Goal: Transaction & Acquisition: Download file/media

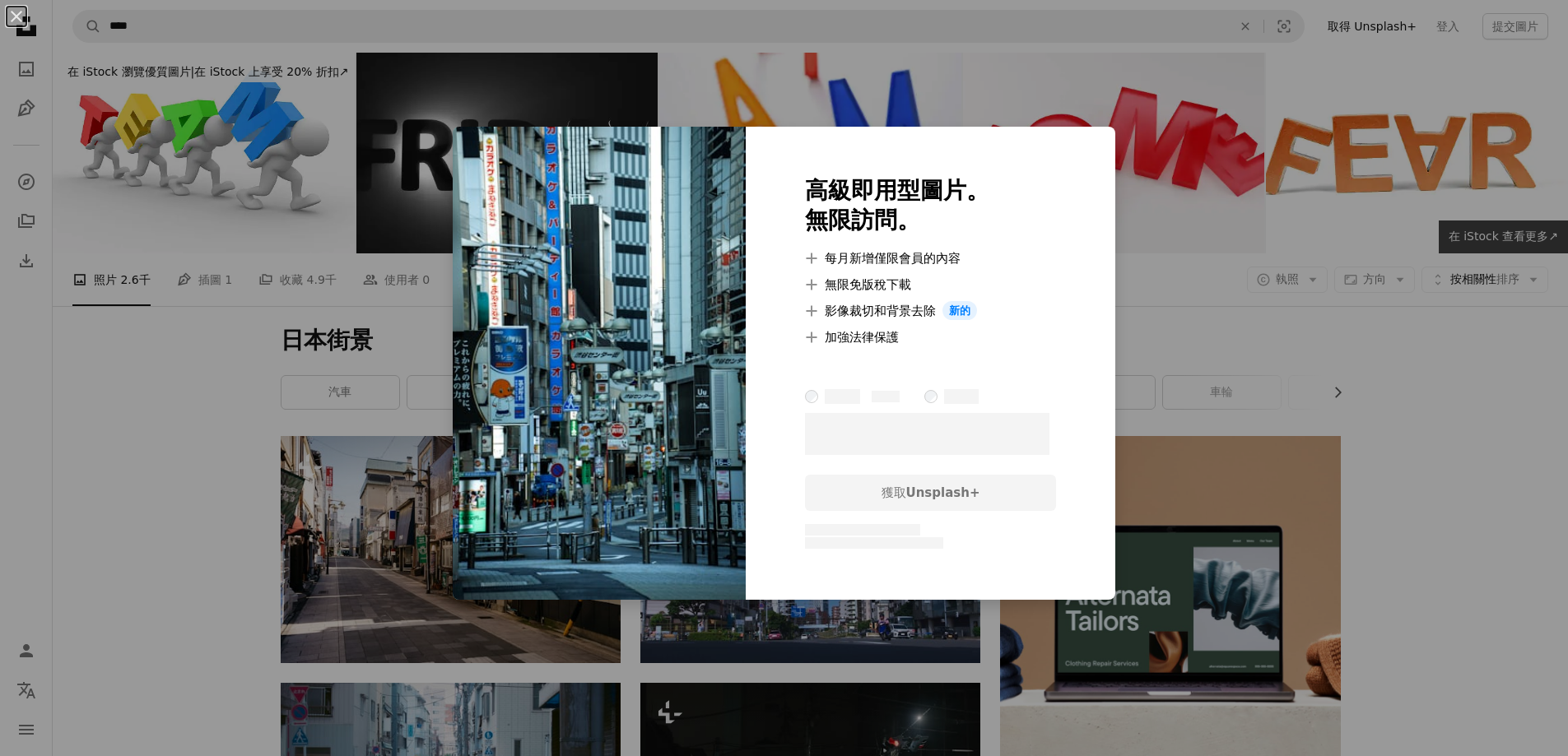
scroll to position [1810, 0]
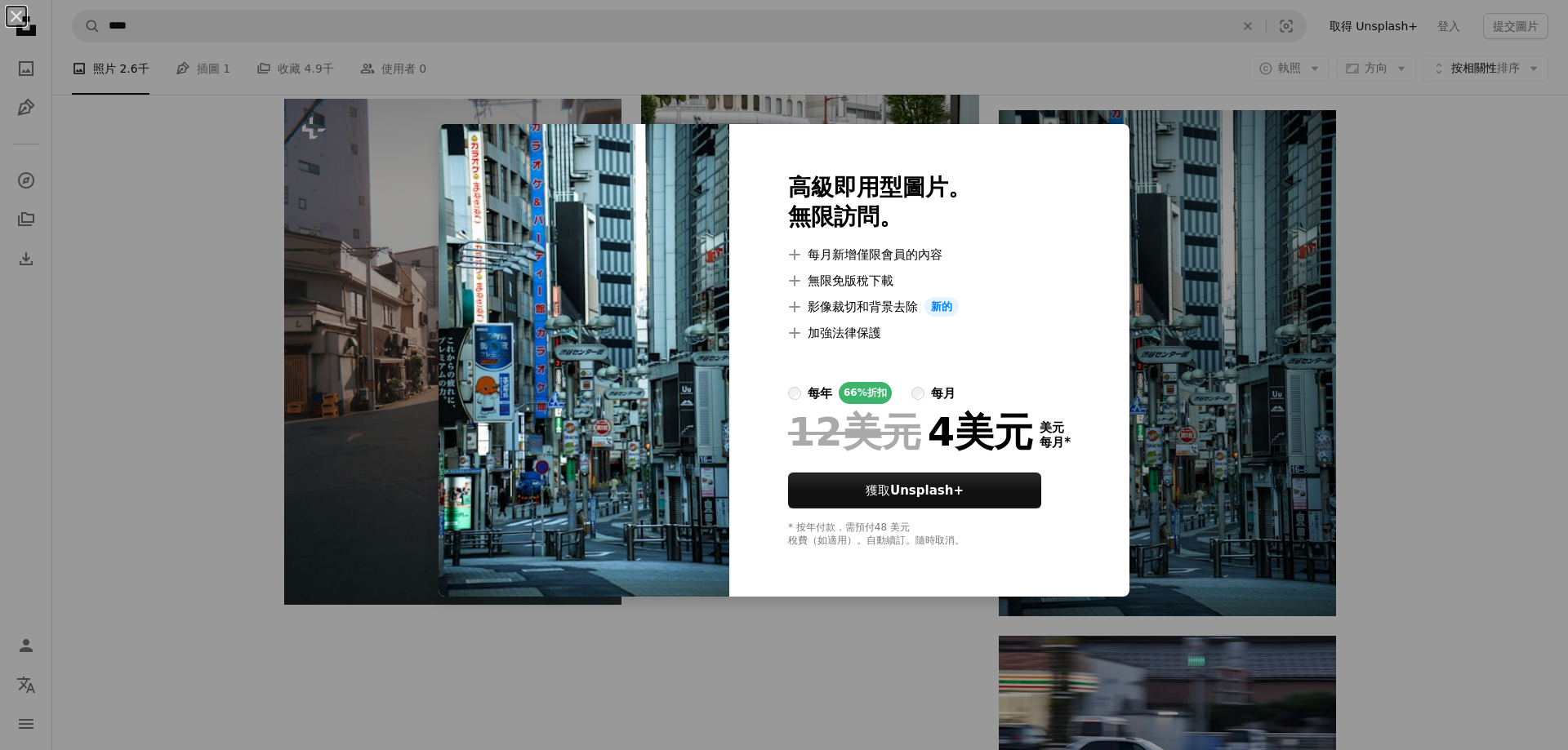
click at [1438, 212] on div "An X shape 高級即用型圖片。 無限訪問。 A plus sign 每月新增僅限會員的內容 A plus sign 無限免版稅下載 A plus si…" at bounding box center [784, 375] width 1568 height 750
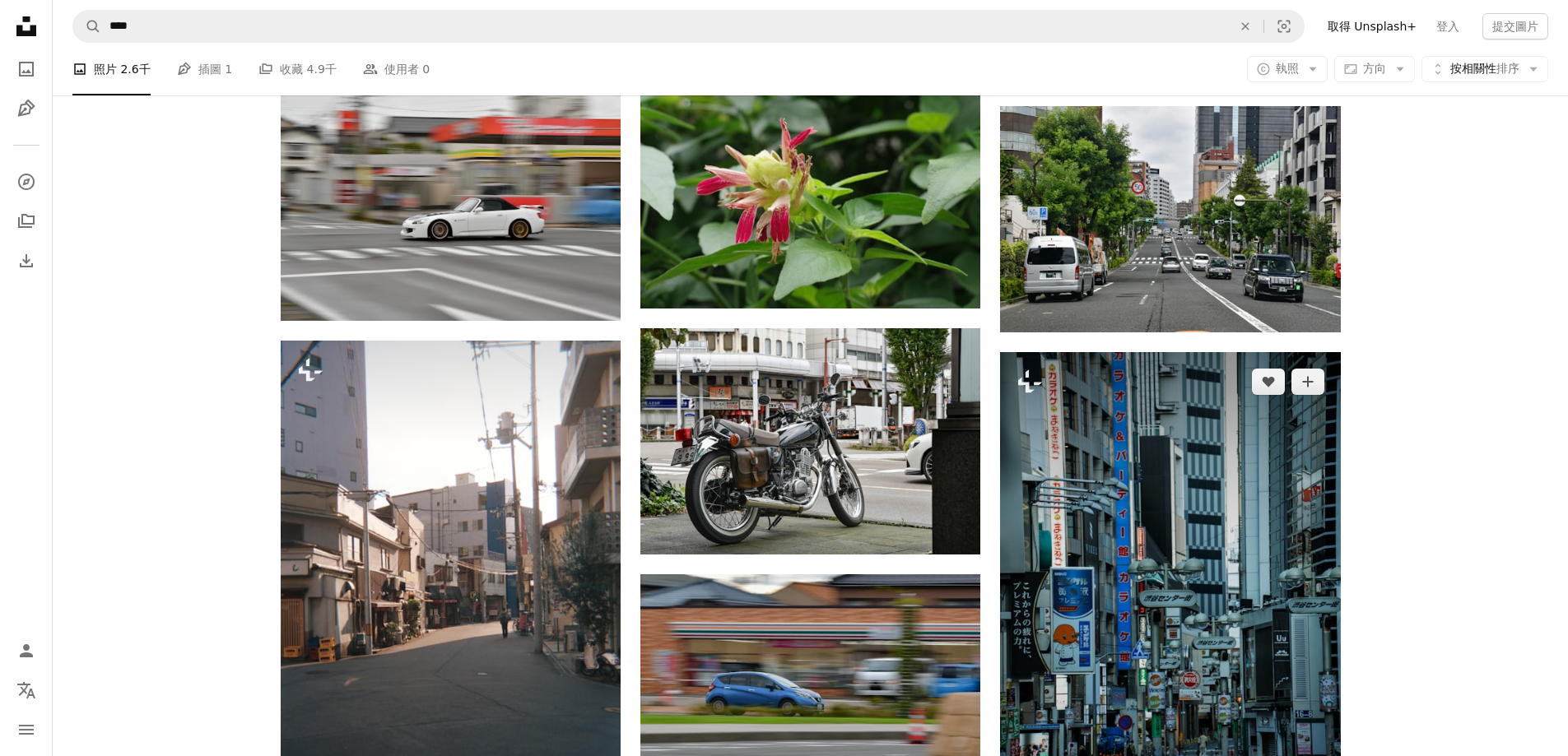
scroll to position [1564, 0]
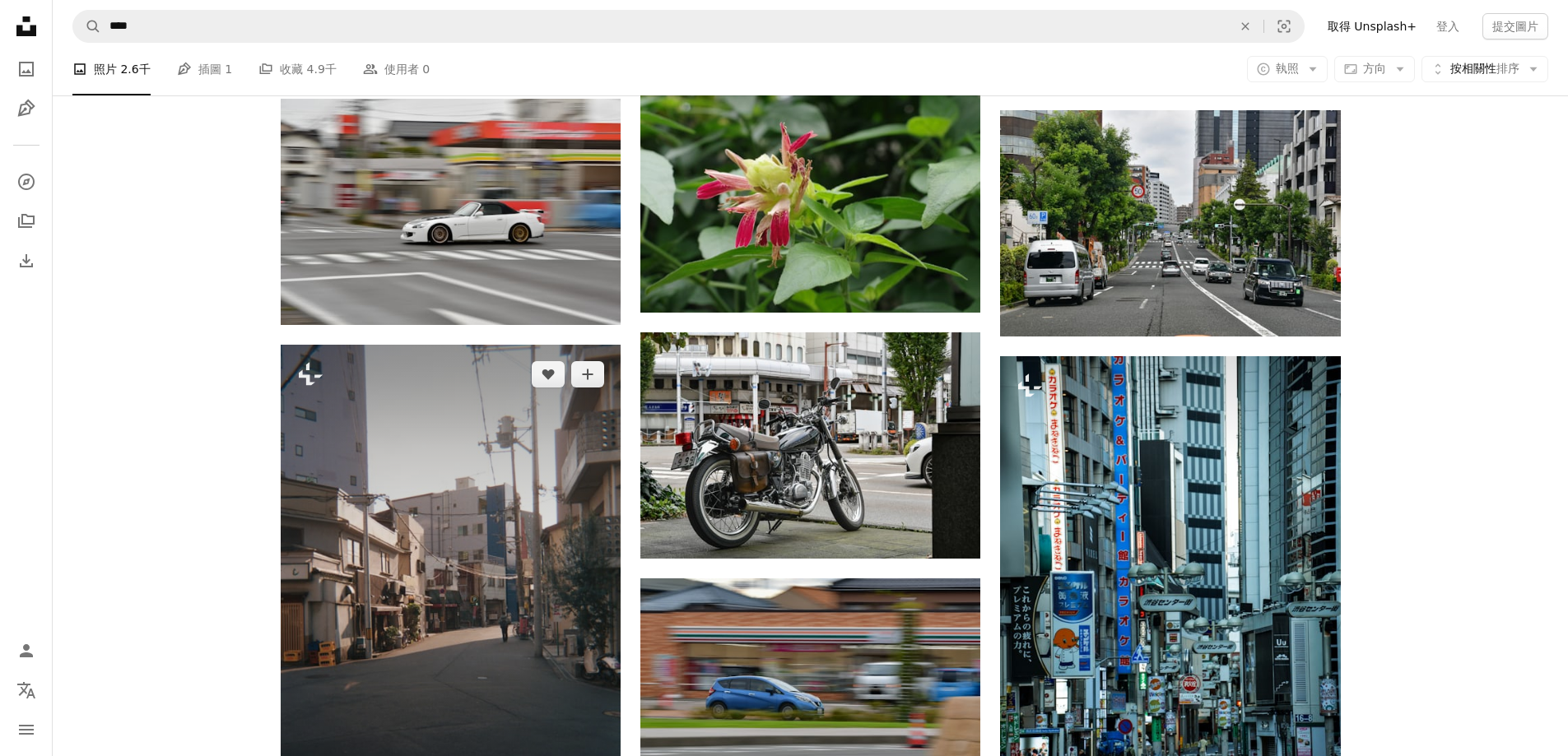
click at [369, 601] on img at bounding box center [450, 600] width 340 height 510
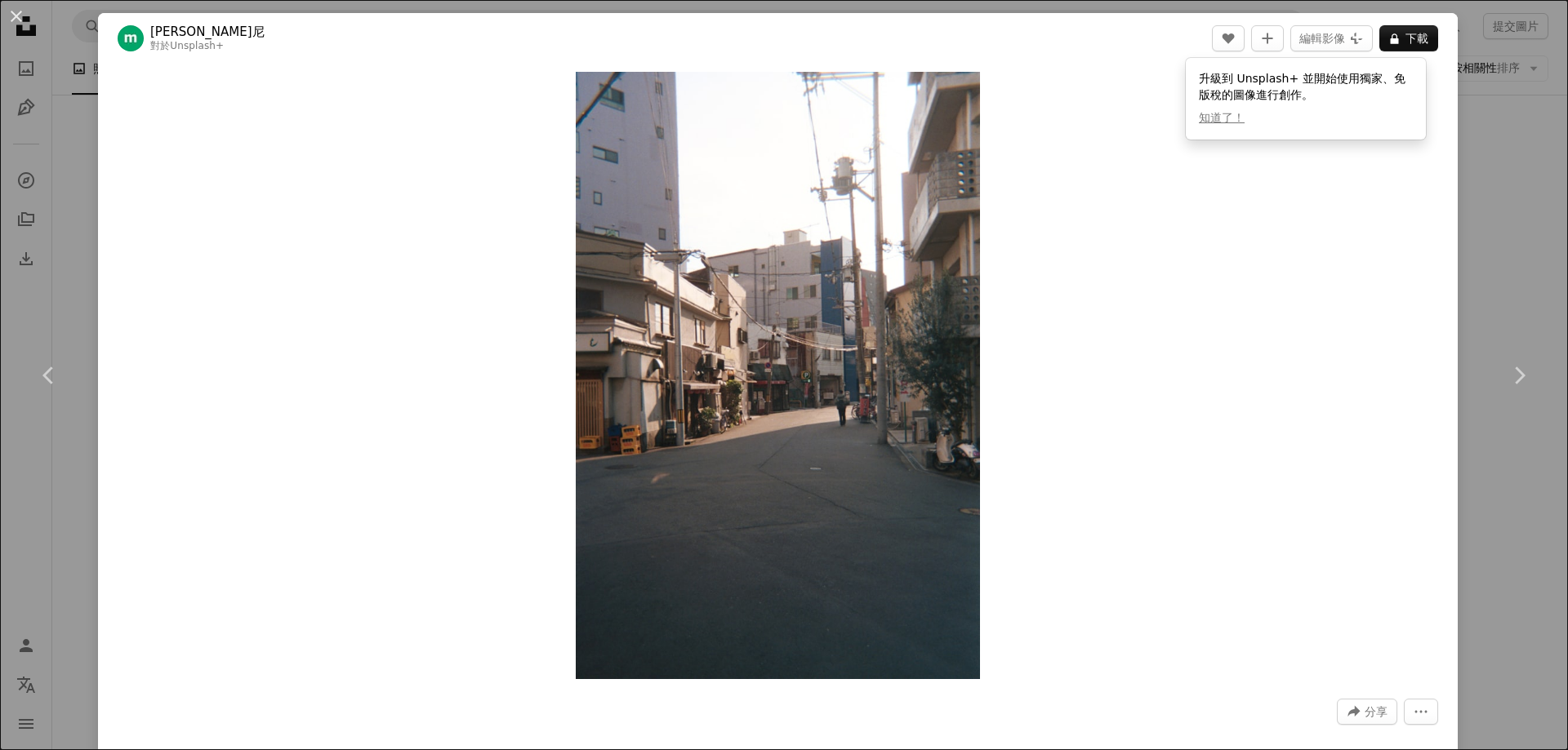
click at [1118, 284] on div "Zoom in" at bounding box center [778, 375] width 1359 height 624
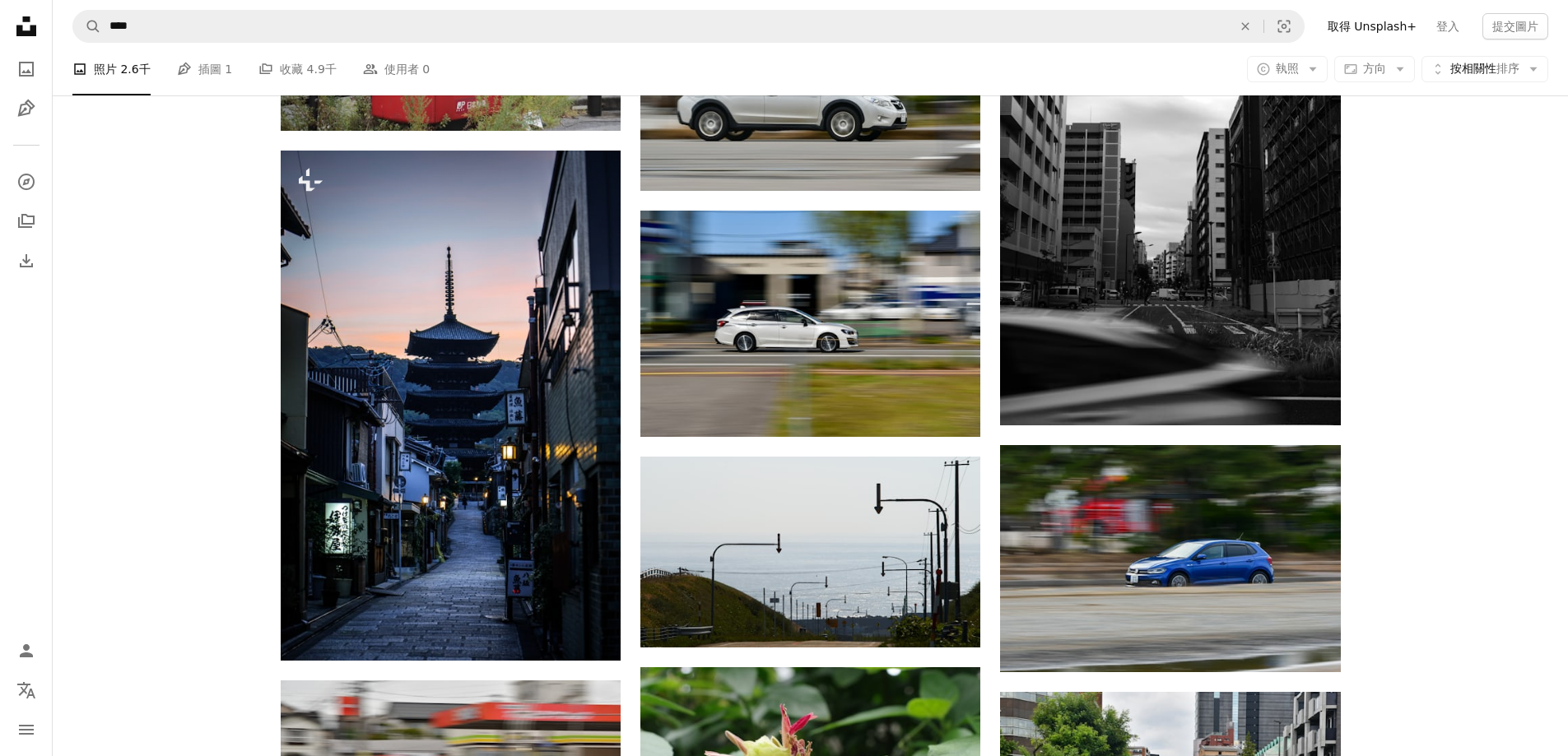
scroll to position [988, 0]
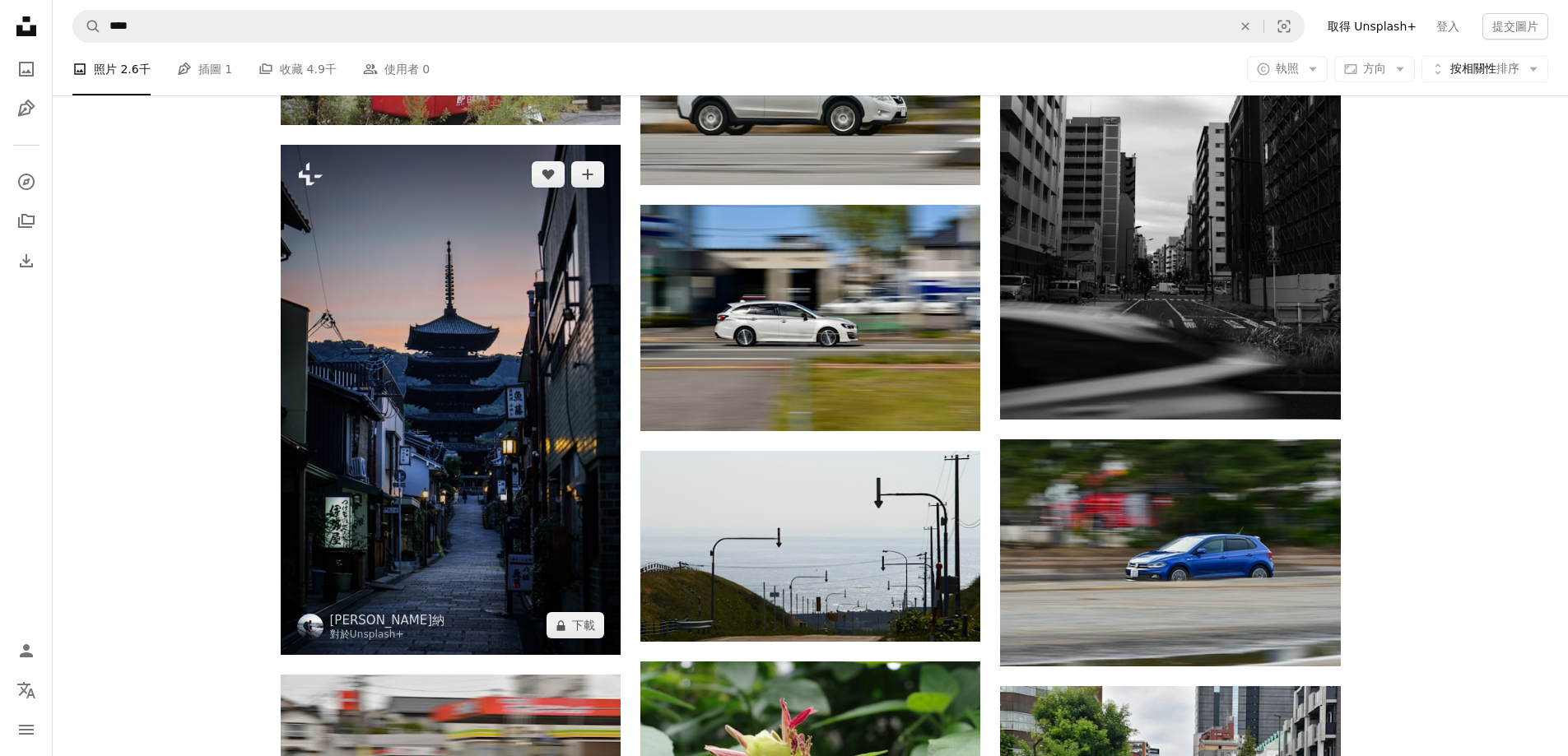
click at [511, 453] on img at bounding box center [450, 399] width 340 height 510
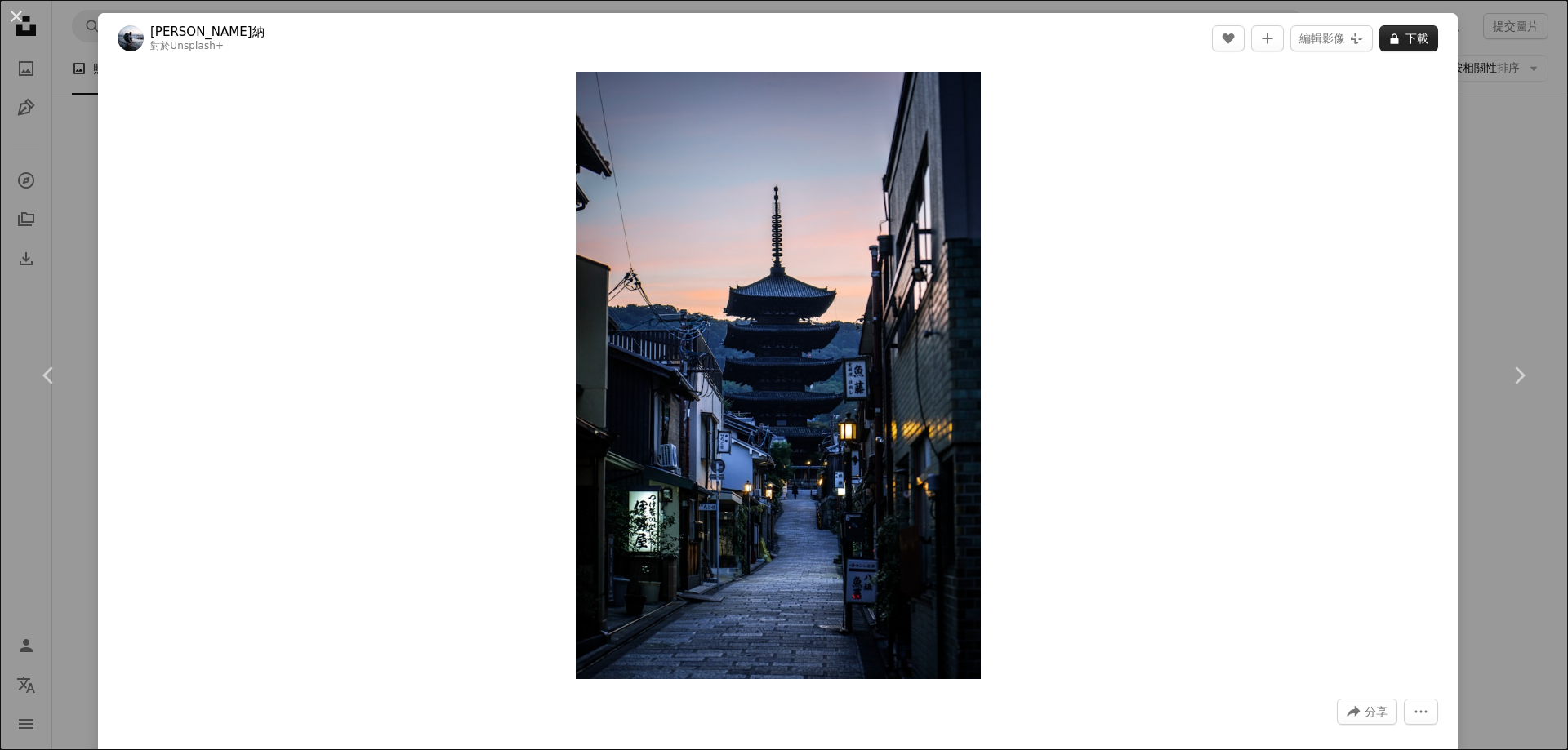
click at [1406, 41] on font "下載" at bounding box center [1416, 38] width 23 height 13
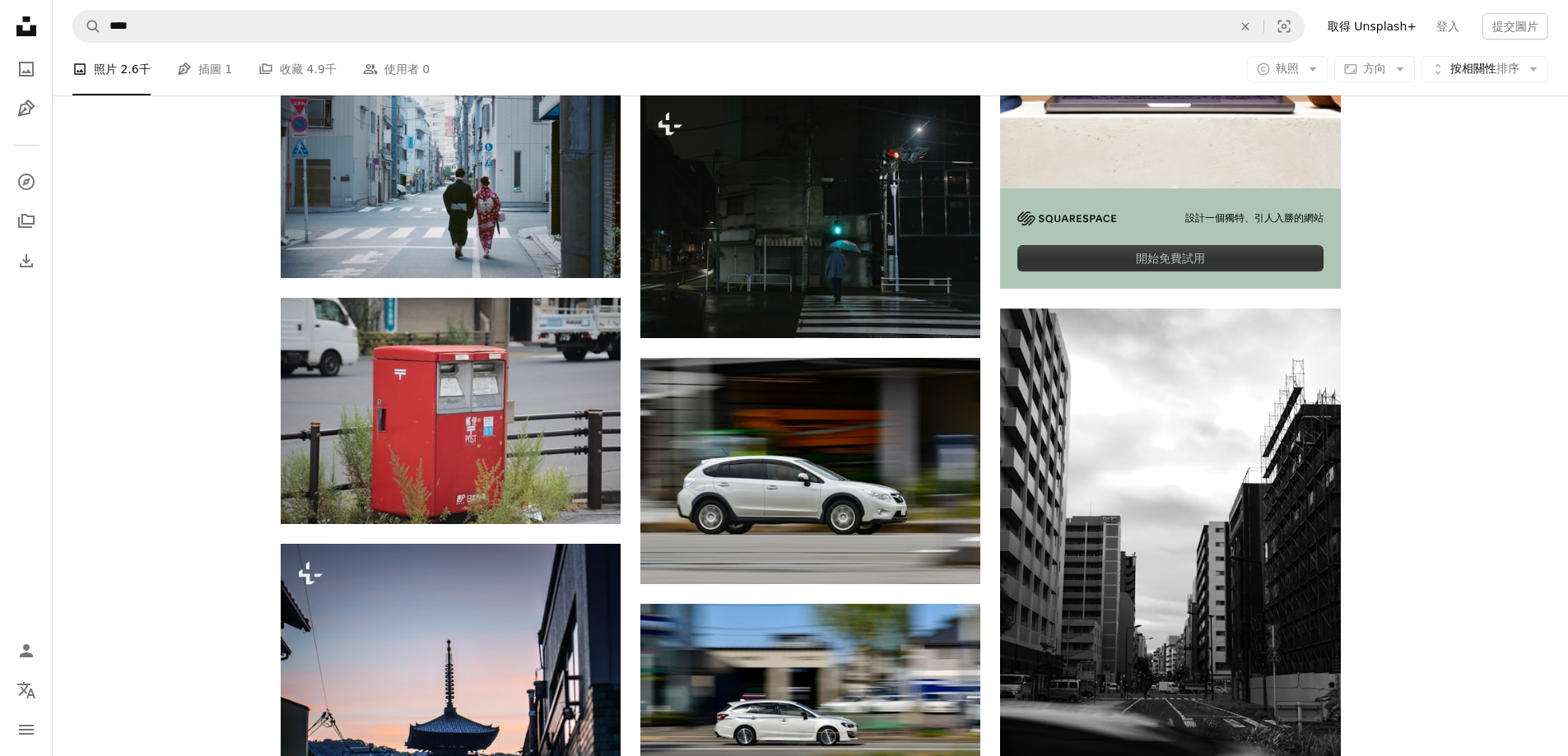
scroll to position [494, 0]
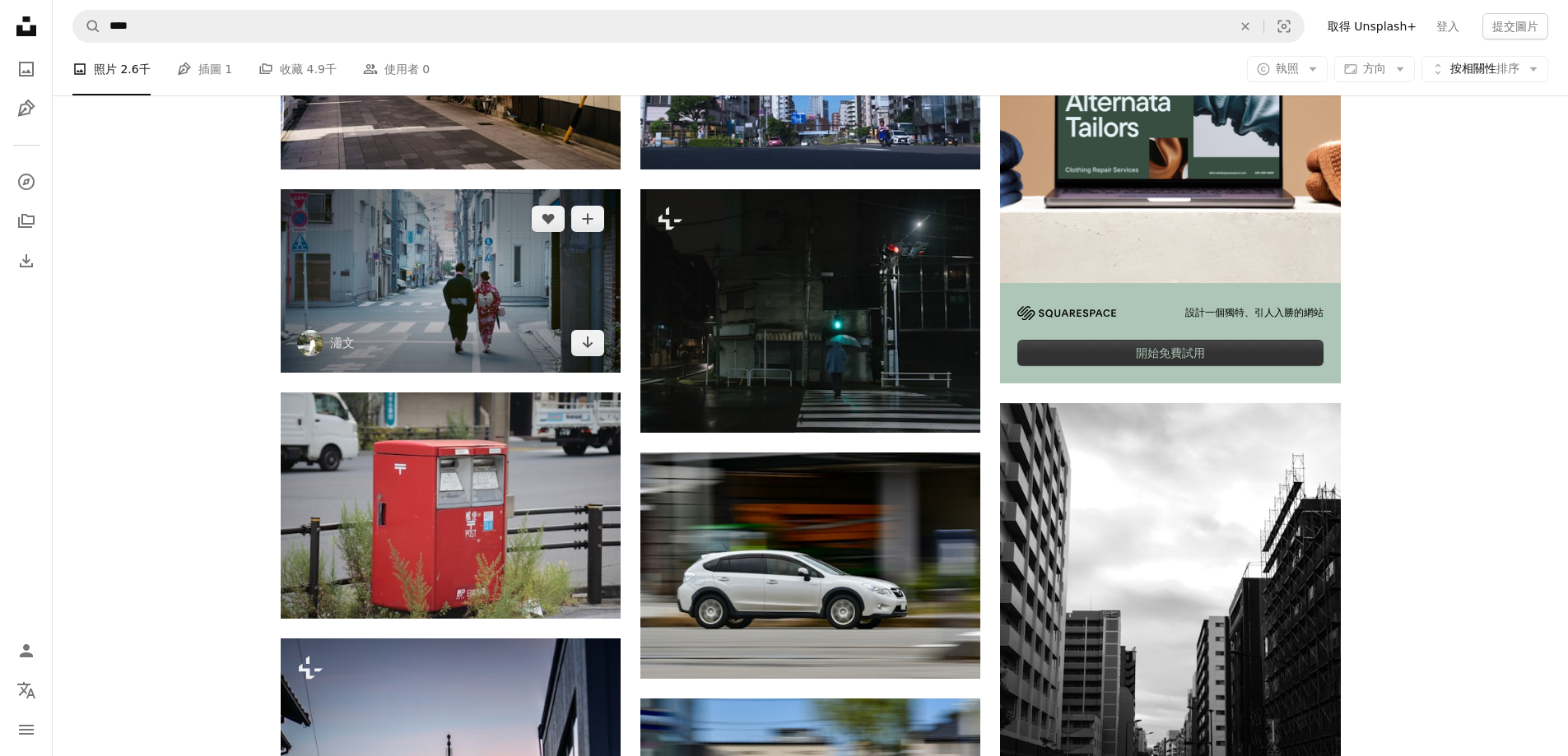
click at [513, 243] on img at bounding box center [450, 281] width 340 height 184
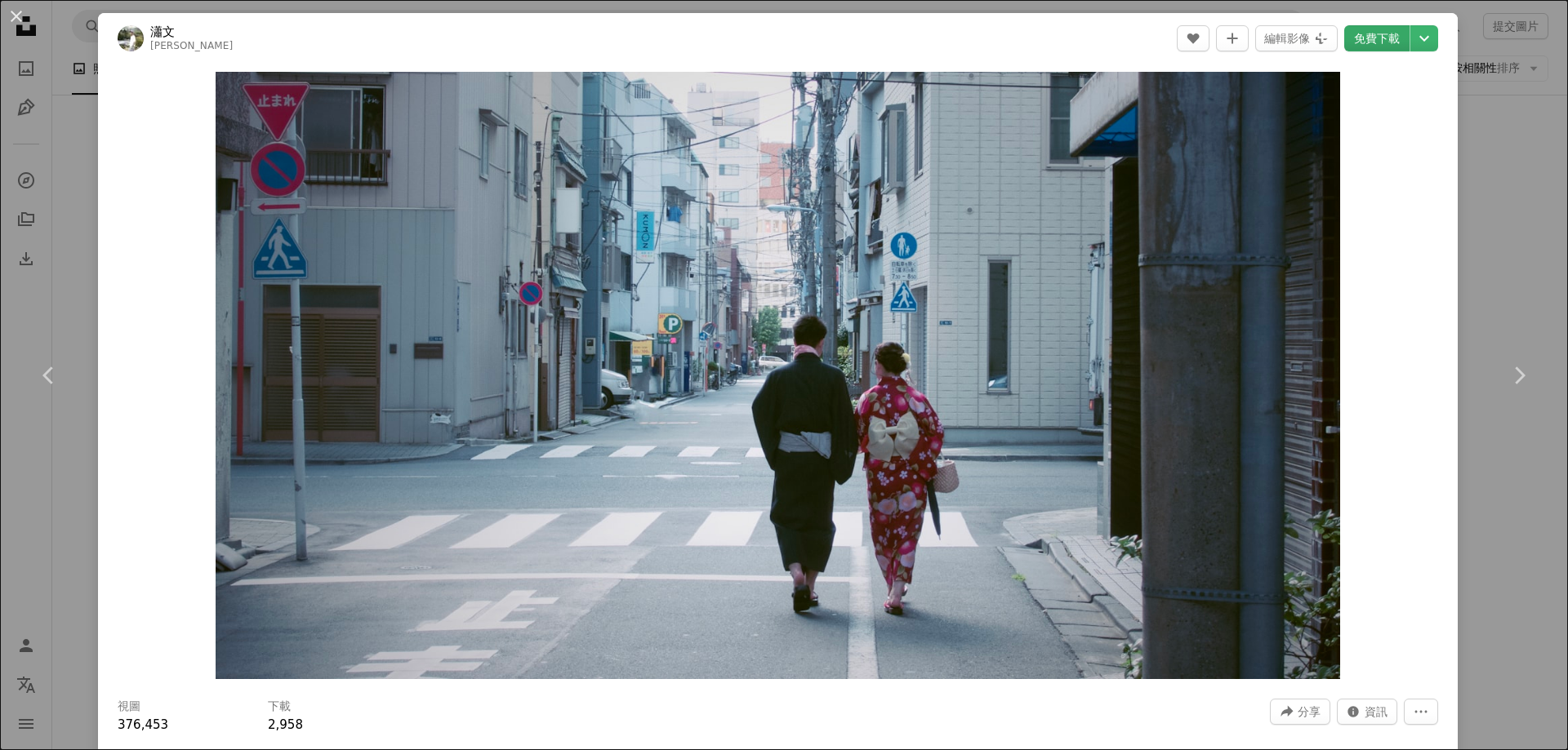
click at [1369, 39] on font "免費下載" at bounding box center [1377, 38] width 46 height 13
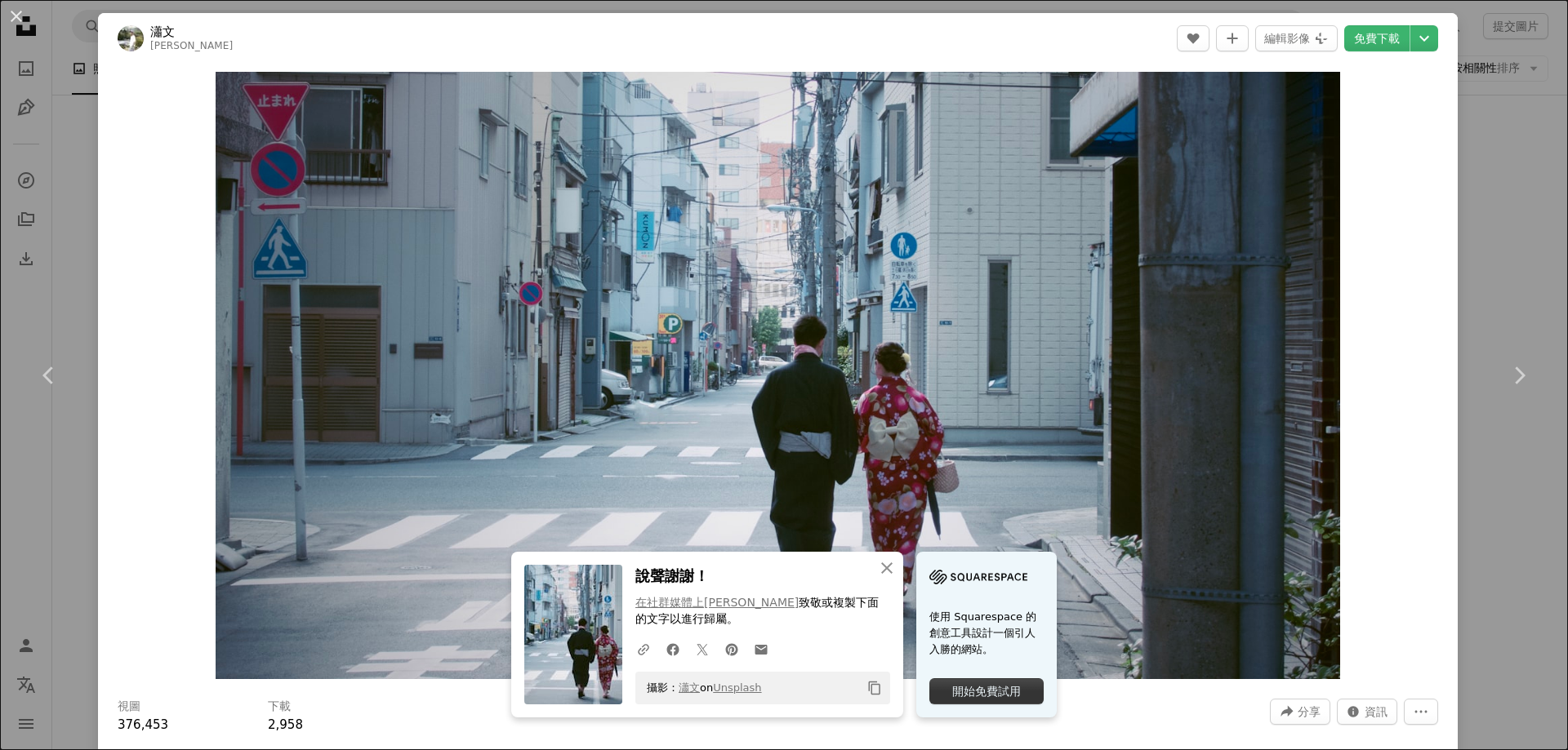
click at [979, 699] on div "開始免費試用" at bounding box center [986, 691] width 115 height 26
click at [1363, 45] on font "免費下載" at bounding box center [1377, 38] width 46 height 13
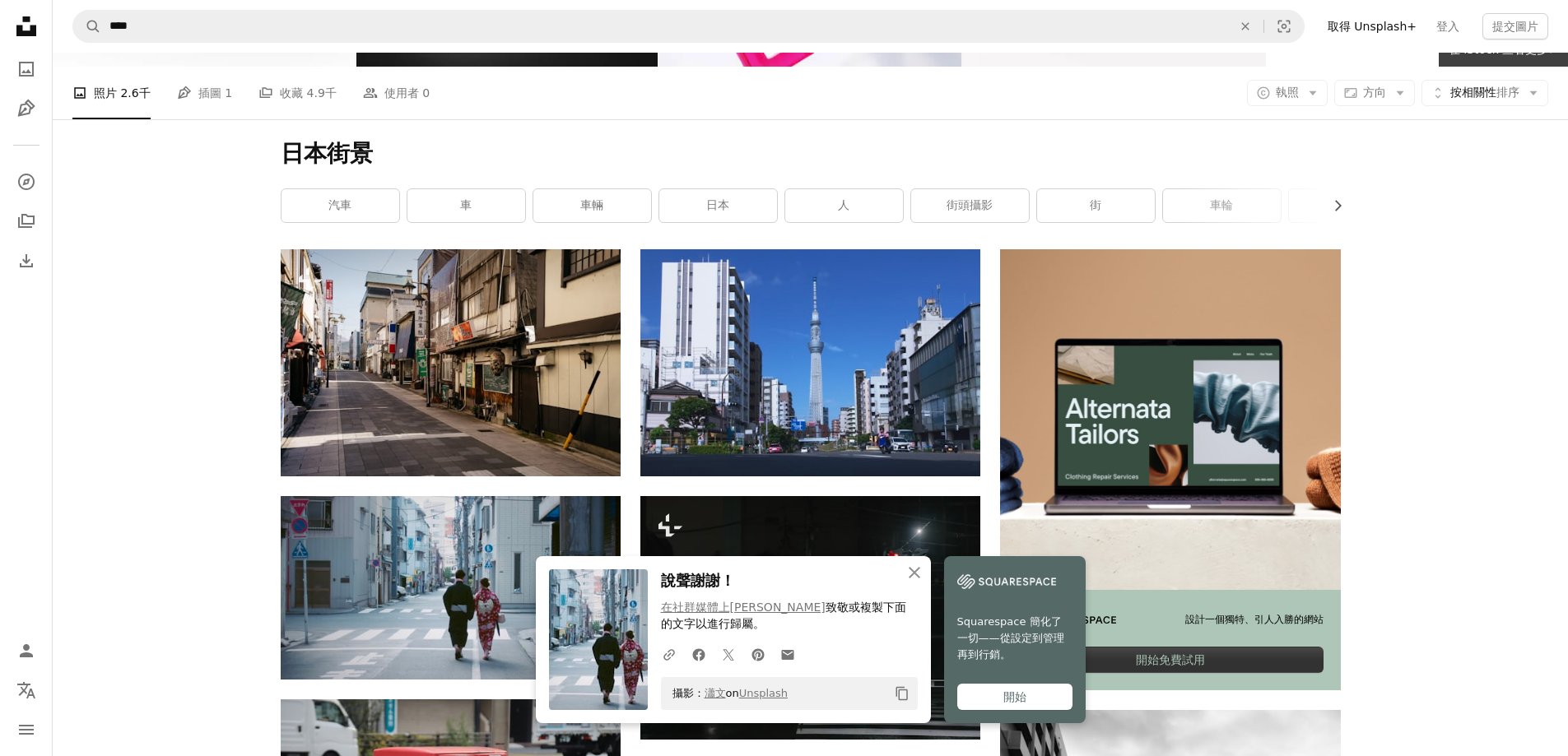
scroll to position [165, 0]
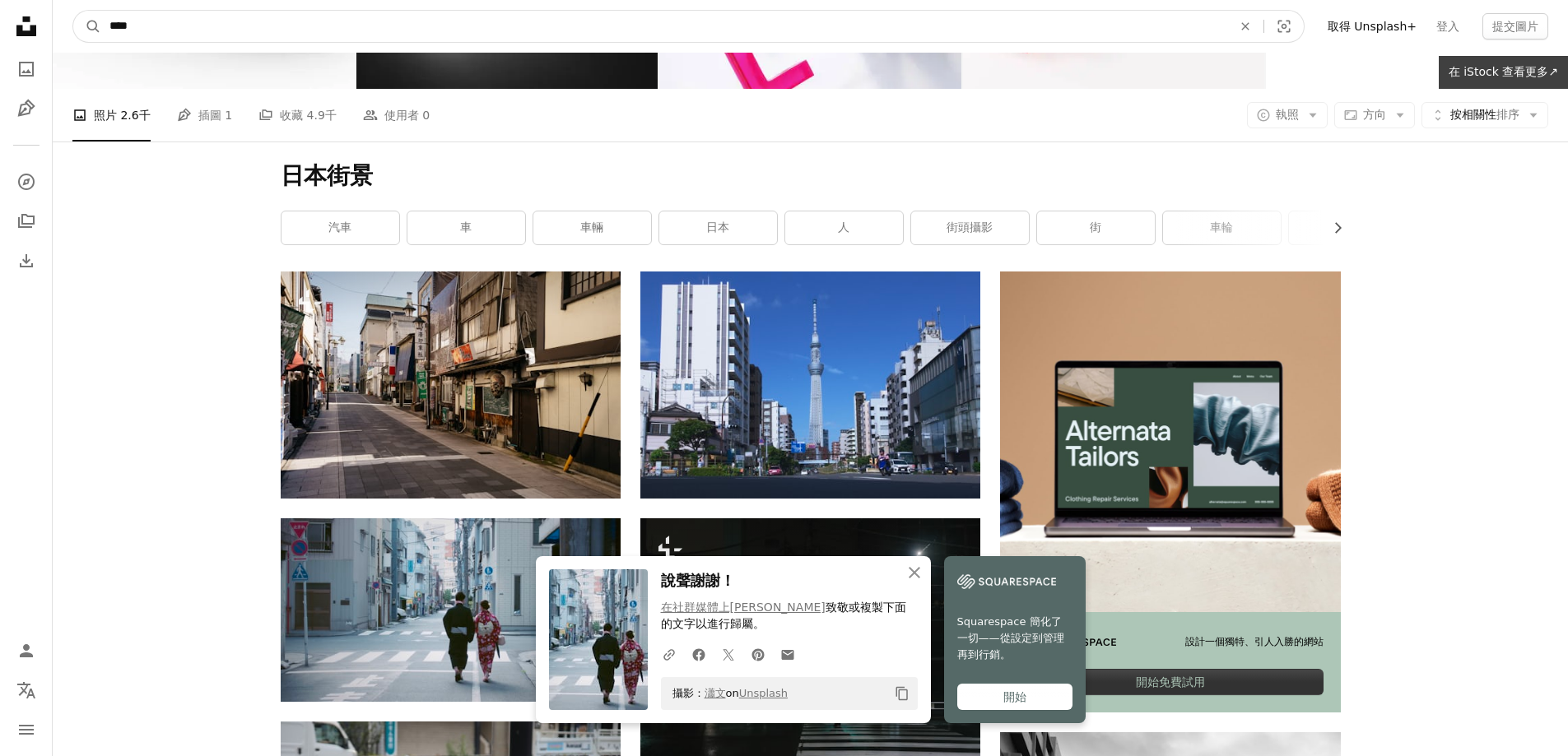
click at [172, 22] on input "****" at bounding box center [663, 26] width 1126 height 31
type input "****"
click button "A magnifying glass" at bounding box center [87, 26] width 28 height 31
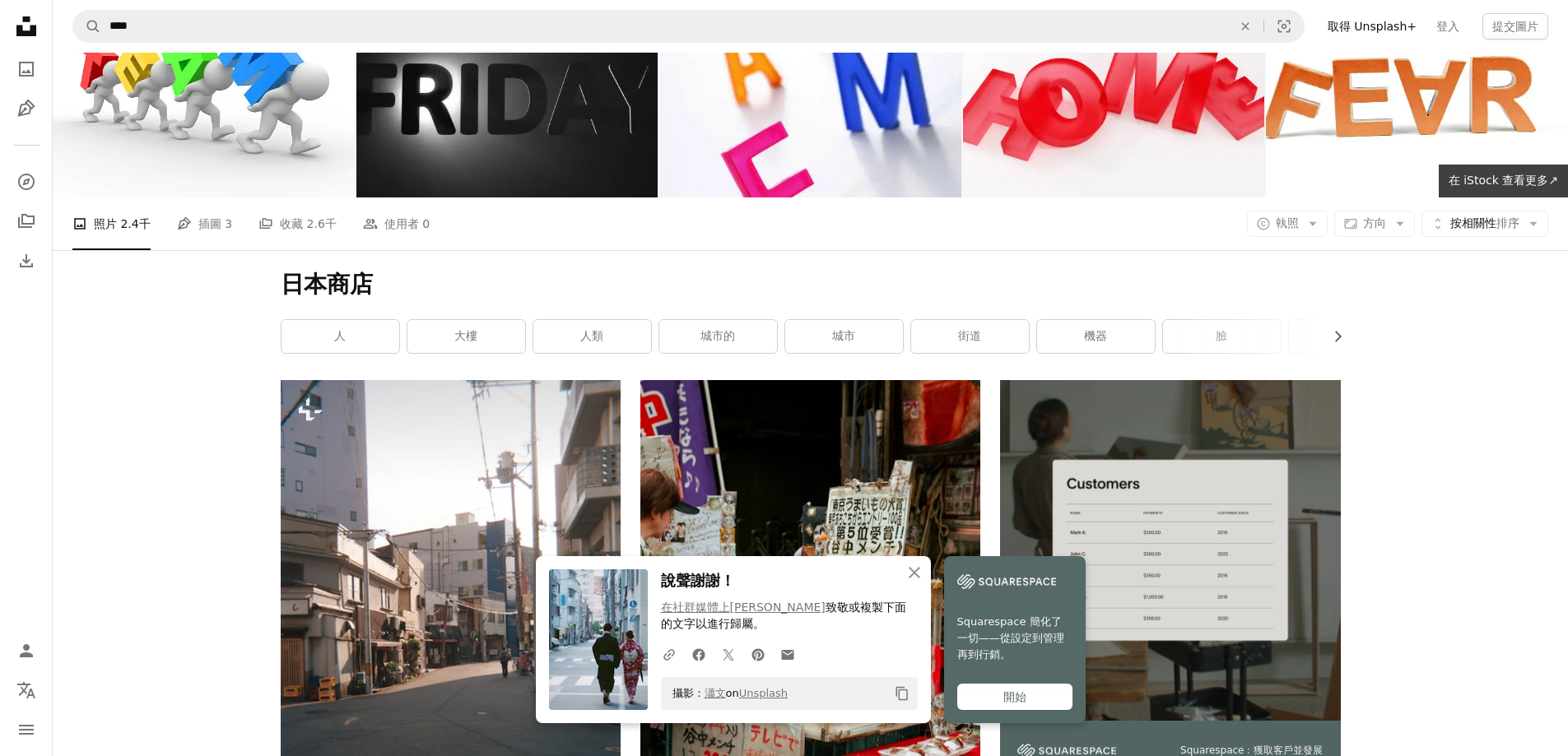
scroll to position [82, 0]
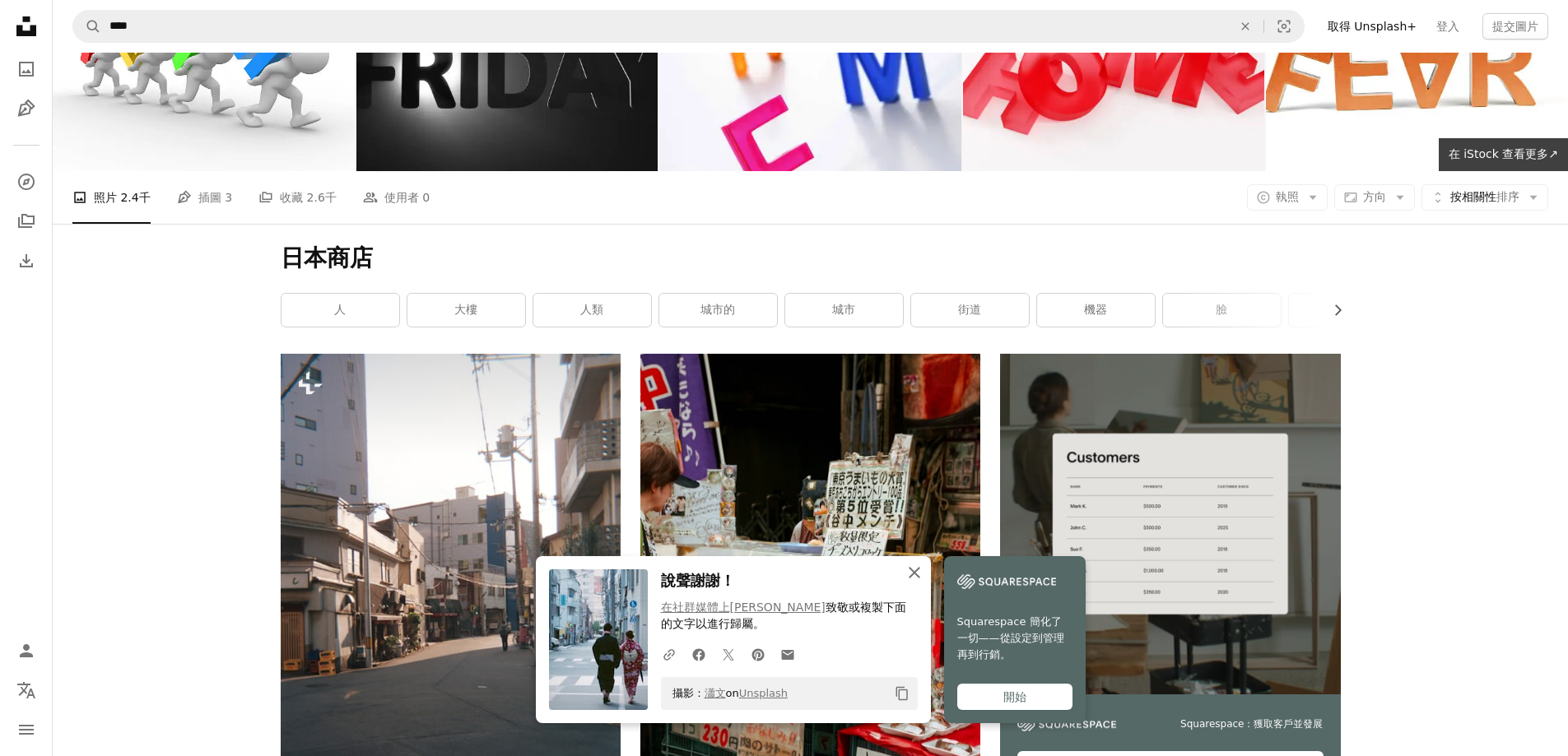
click at [916, 582] on icon "An X shape" at bounding box center [915, 573] width 20 height 20
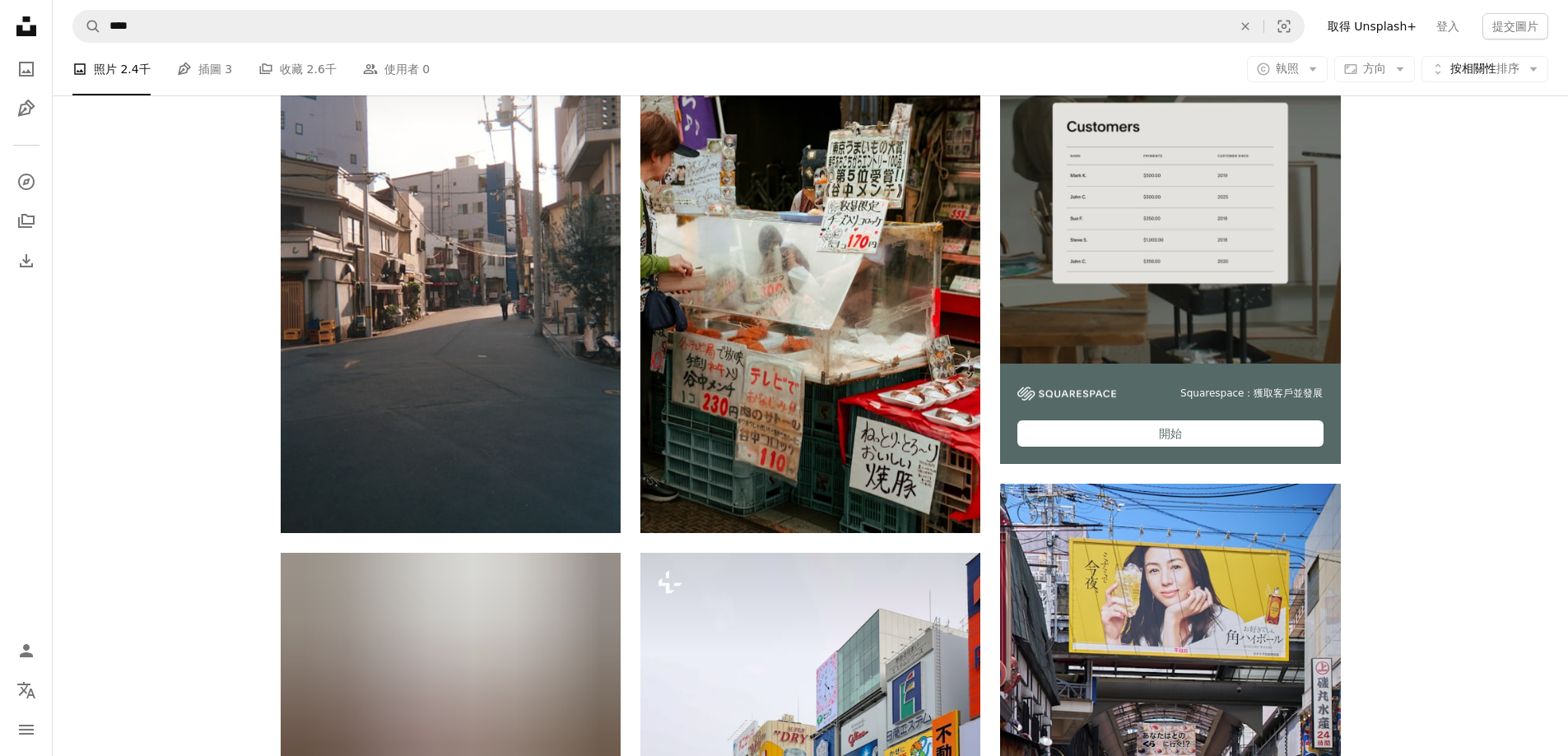
scroll to position [411, 0]
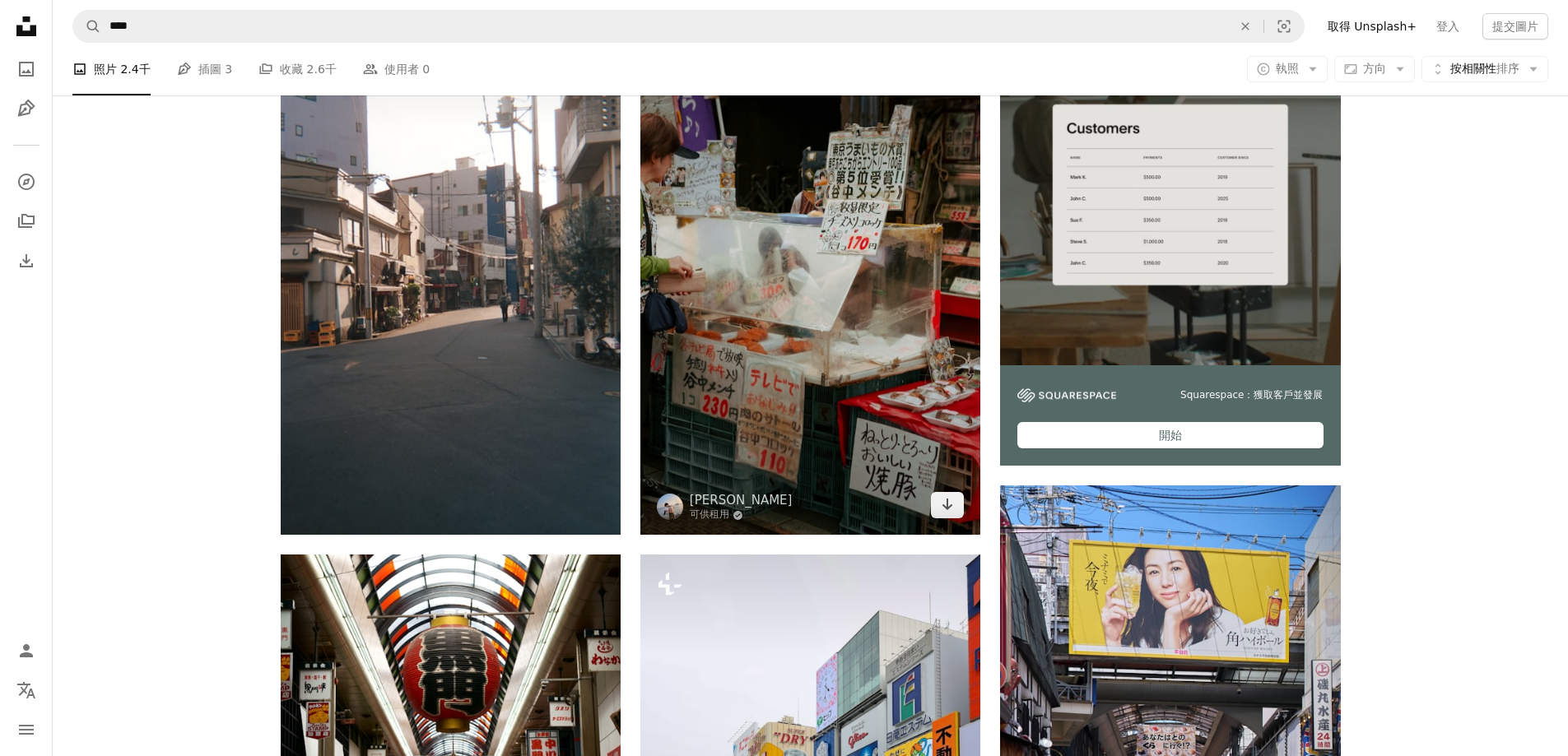
click at [825, 377] on img at bounding box center [811, 279] width 340 height 510
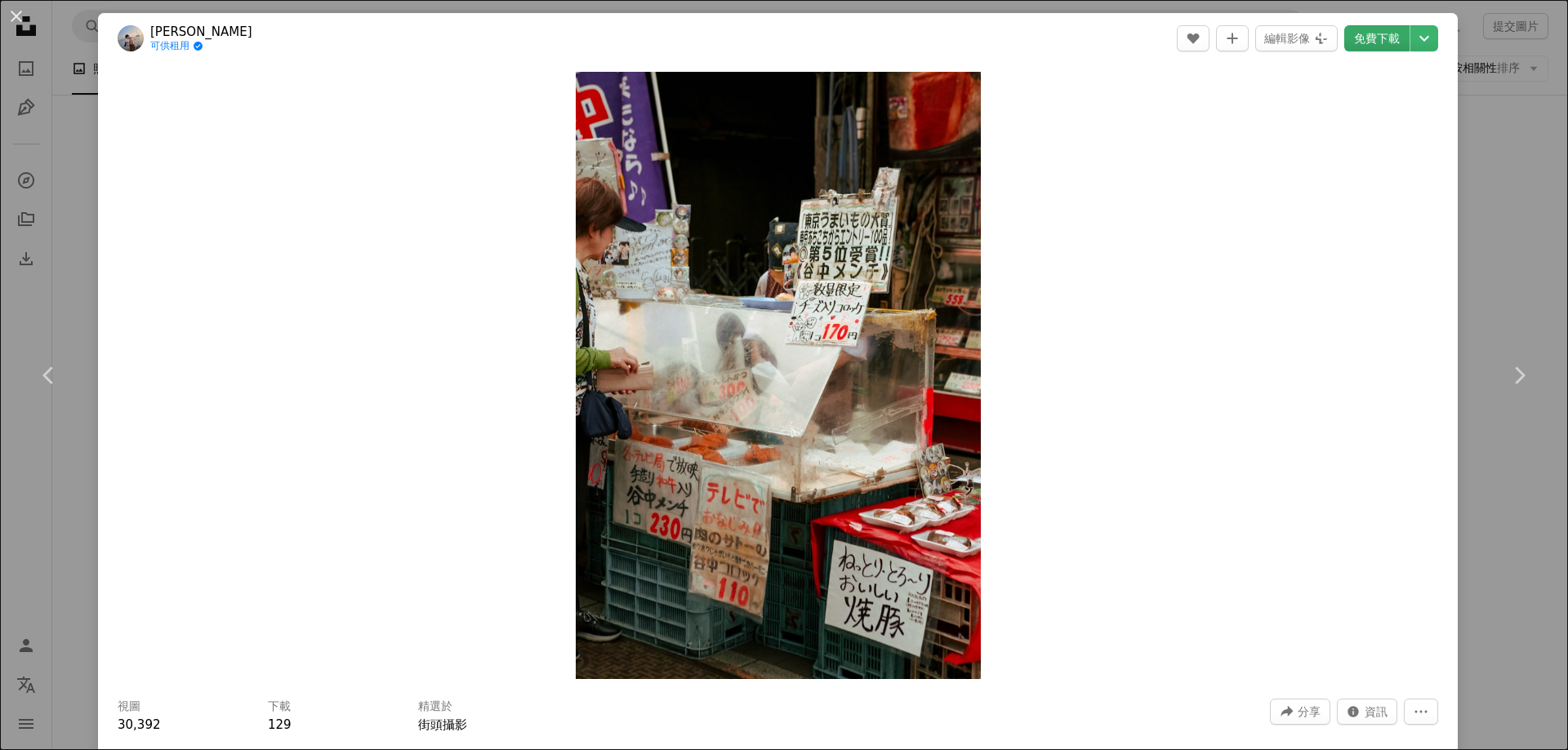
click at [1368, 37] on font "免費下載" at bounding box center [1377, 38] width 46 height 13
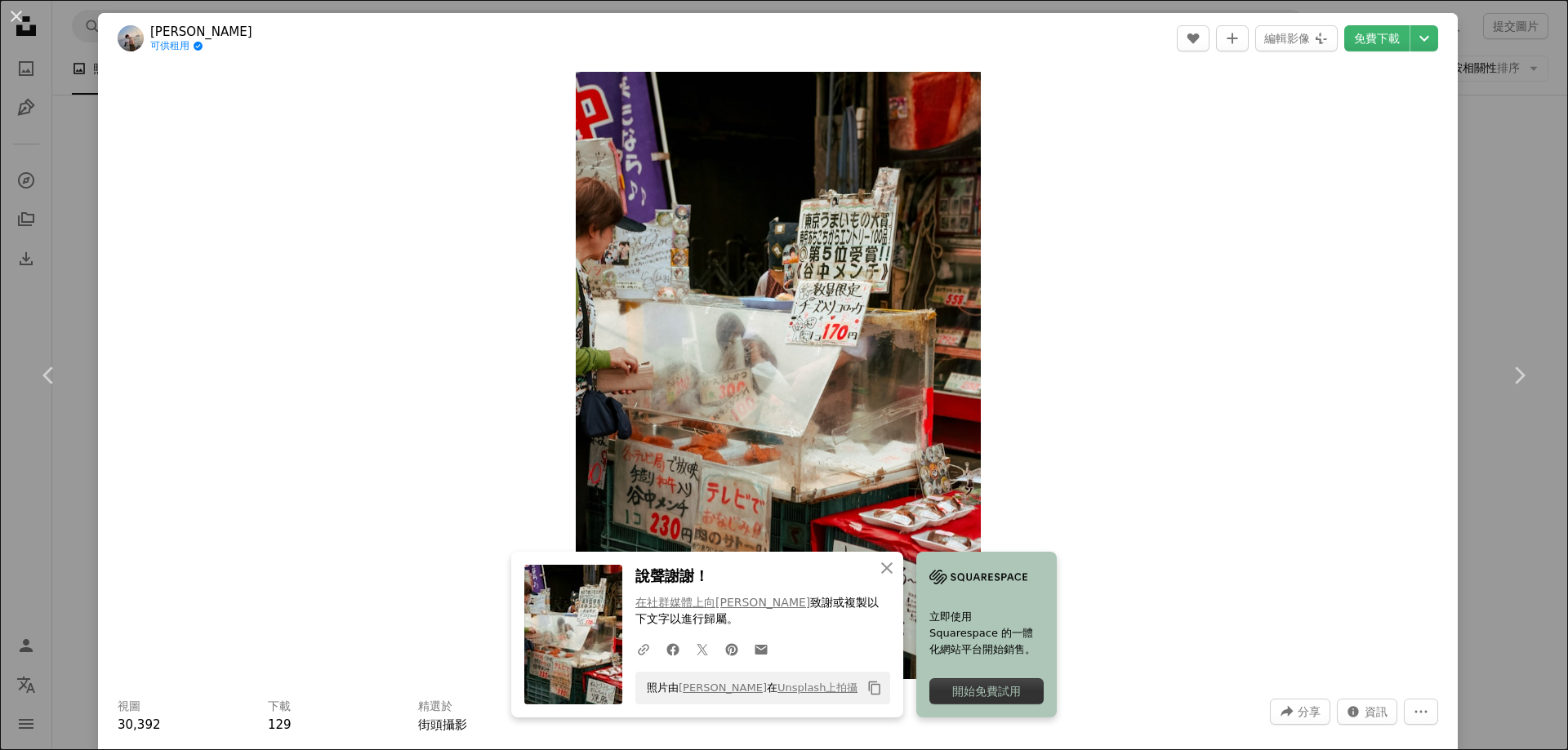
drag, startPoint x: 1289, startPoint y: 555, endPoint x: 1287, endPoint y: 545, distance: 10.2
click at [1289, 555] on div "Zoom in" at bounding box center [778, 375] width 1359 height 624
click at [1266, 188] on div "Zoom in" at bounding box center [778, 375] width 1359 height 624
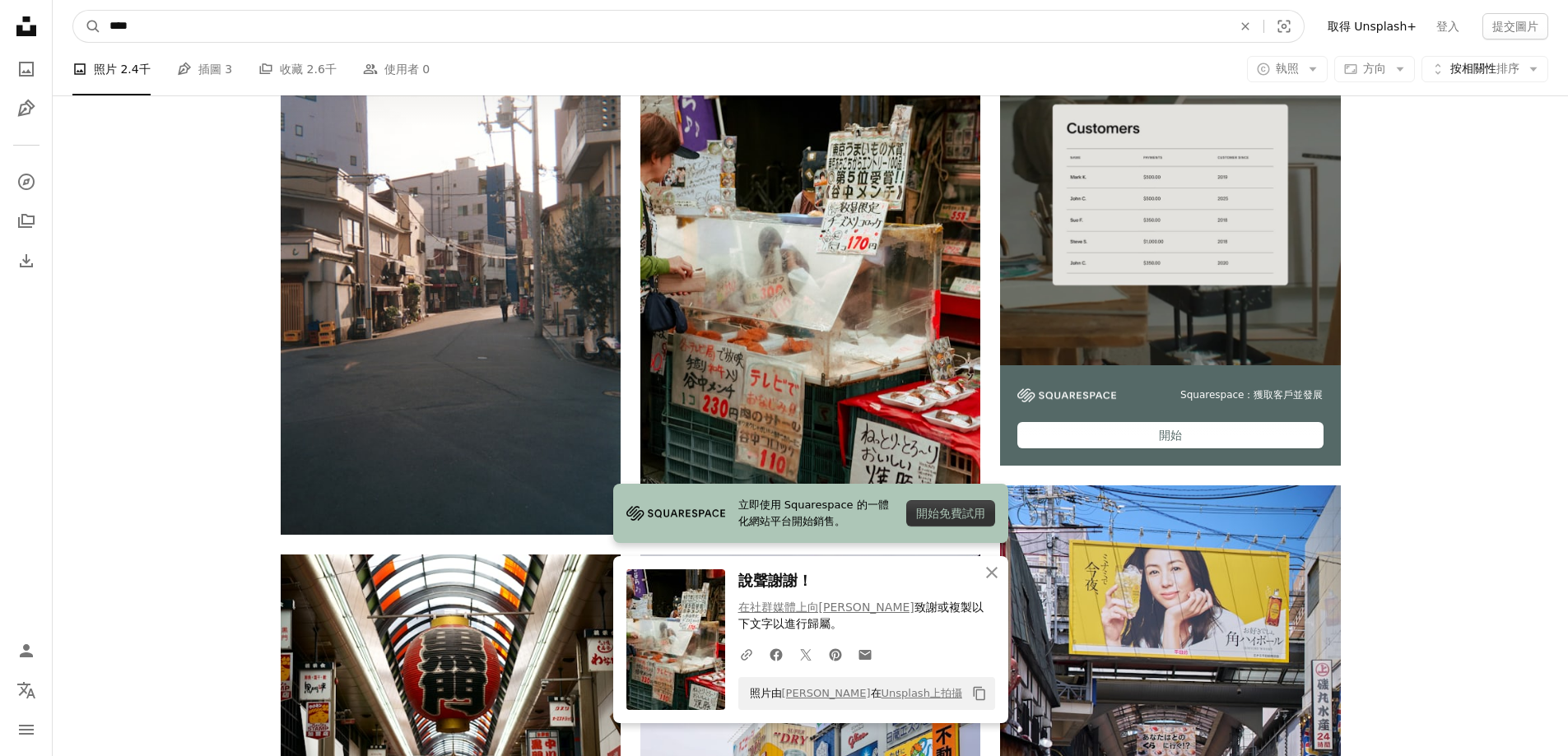
click at [168, 25] on input "****" at bounding box center [663, 26] width 1126 height 31
type input "****"
click button "A magnifying glass" at bounding box center [87, 26] width 28 height 31
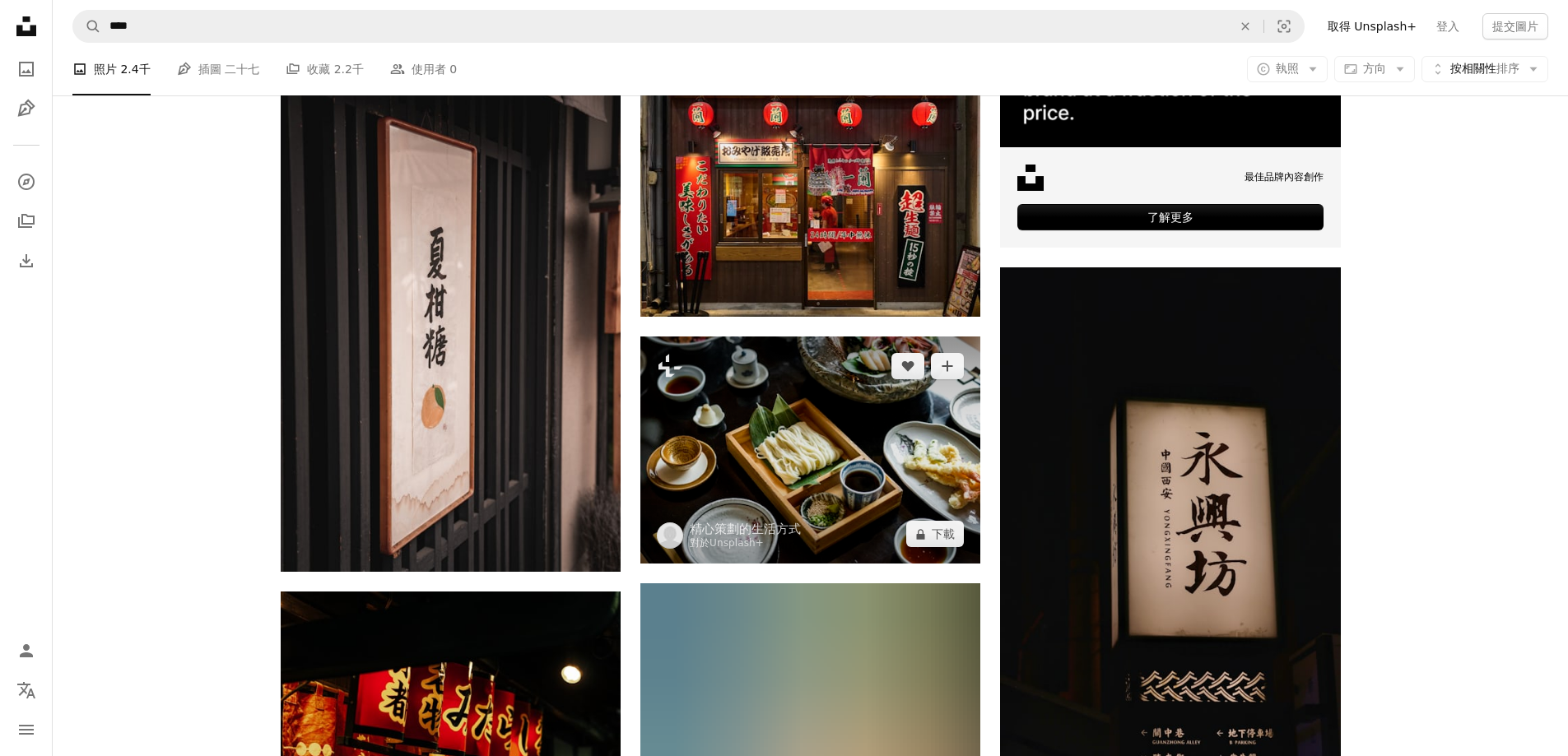
scroll to position [659, 0]
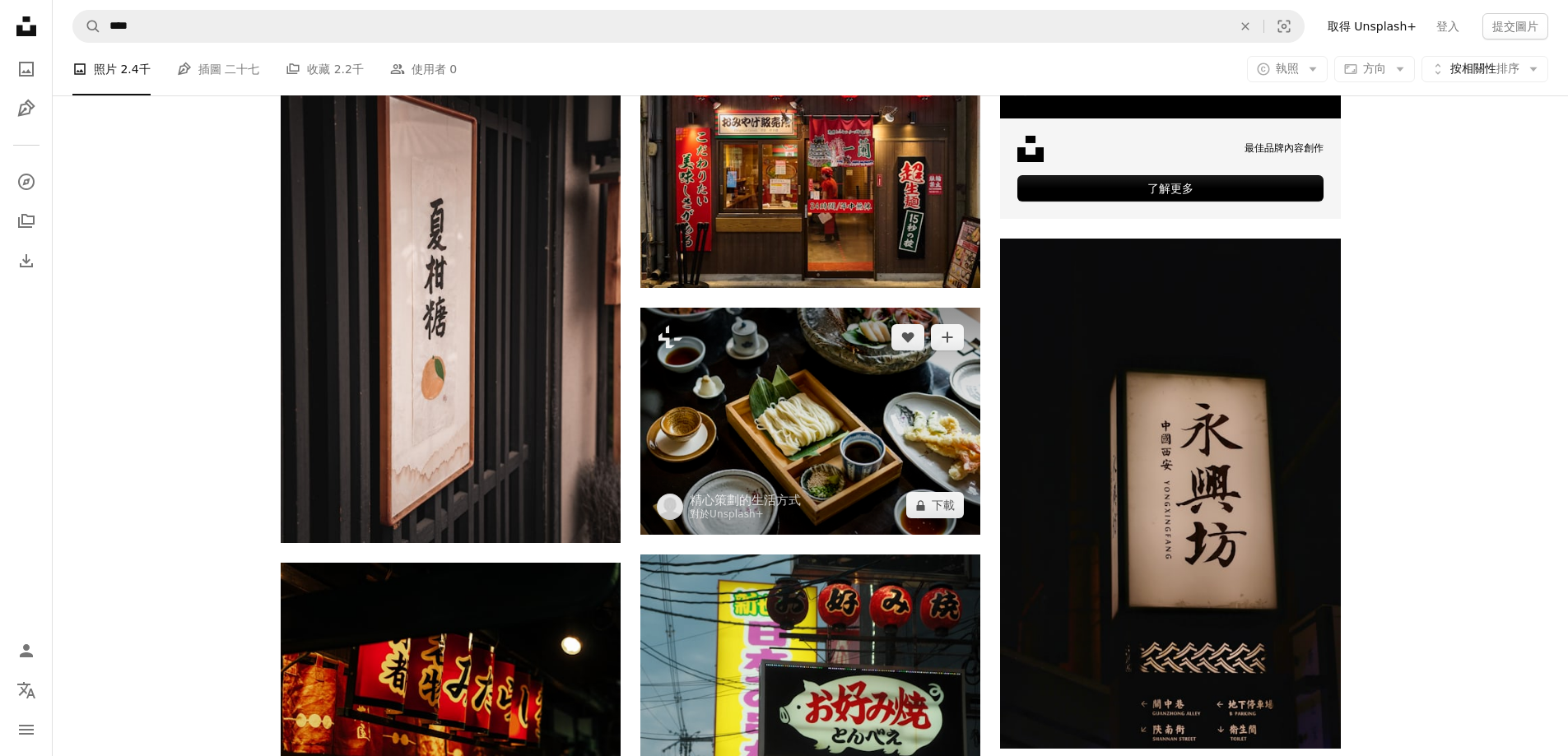
click at [775, 446] on img at bounding box center [811, 421] width 340 height 227
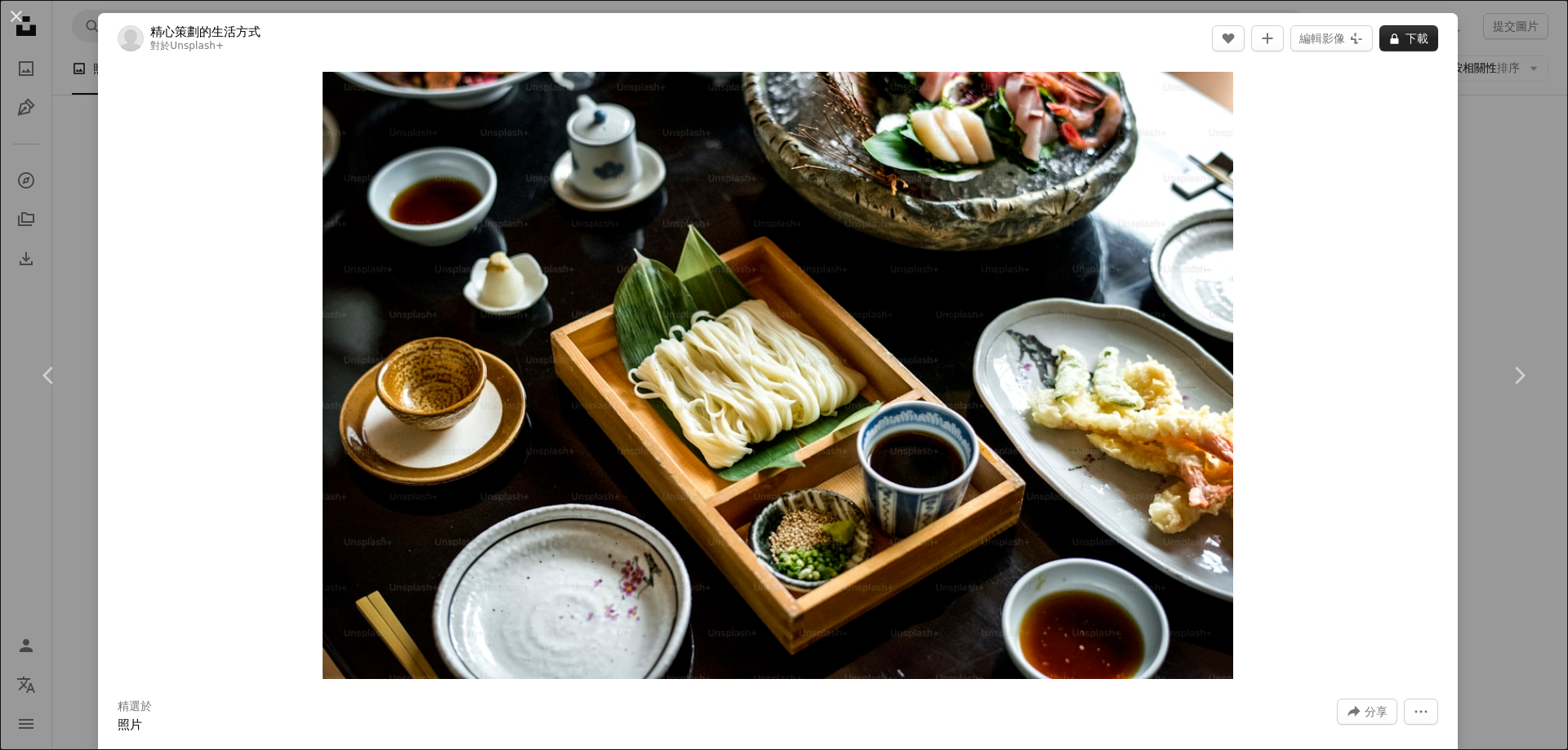
click at [1406, 40] on font "下載" at bounding box center [1416, 38] width 23 height 13
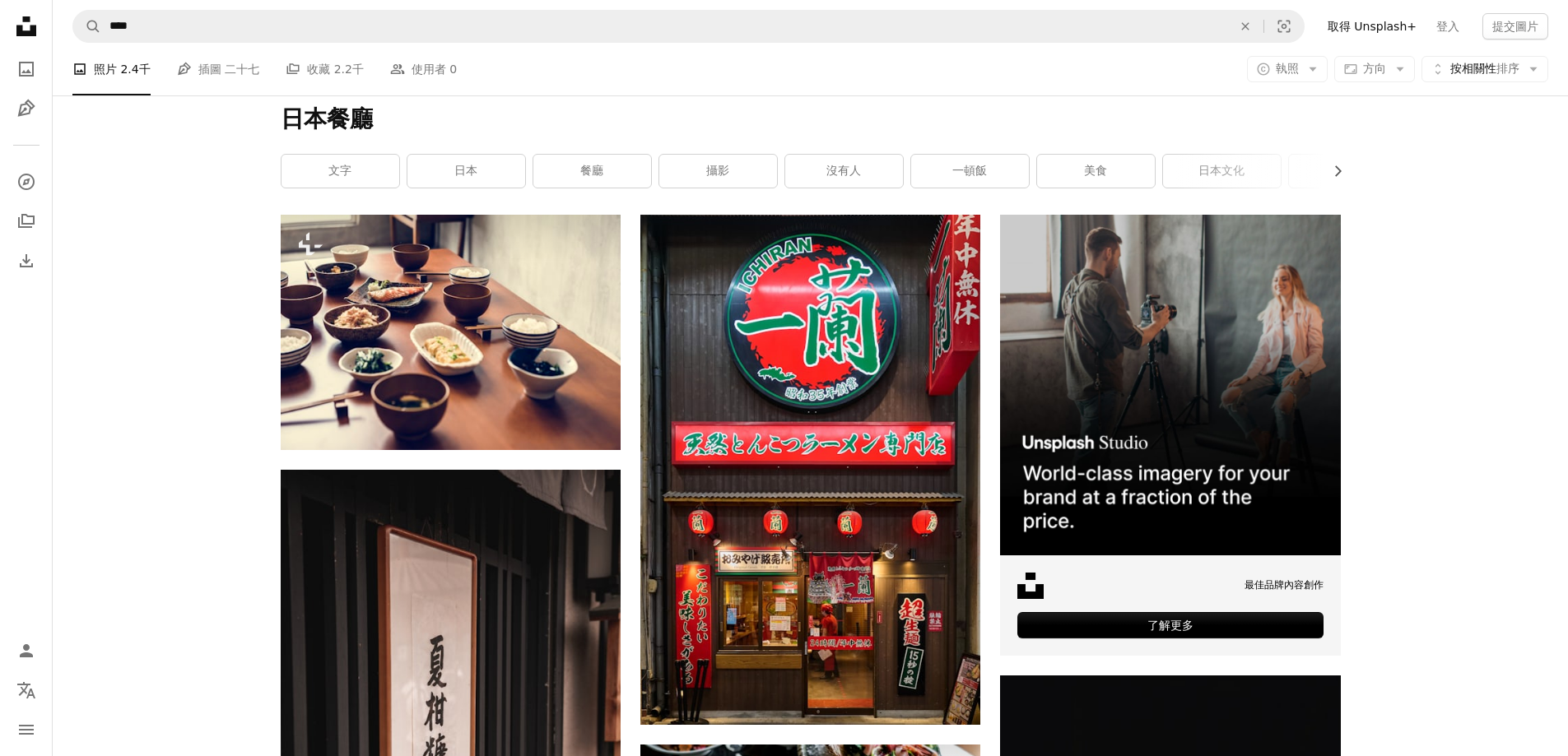
scroll to position [82, 0]
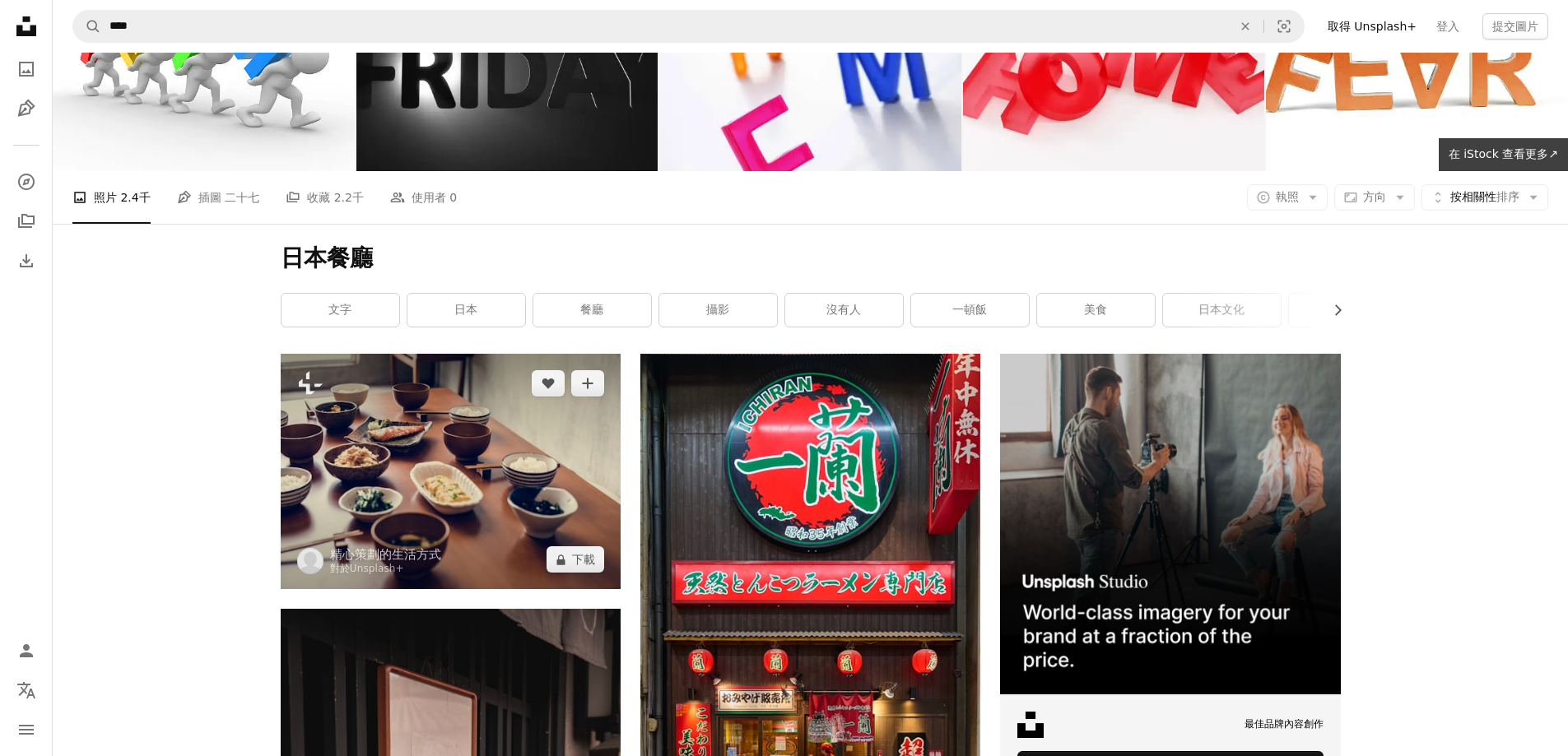
click at [404, 481] on img at bounding box center [450, 471] width 340 height 236
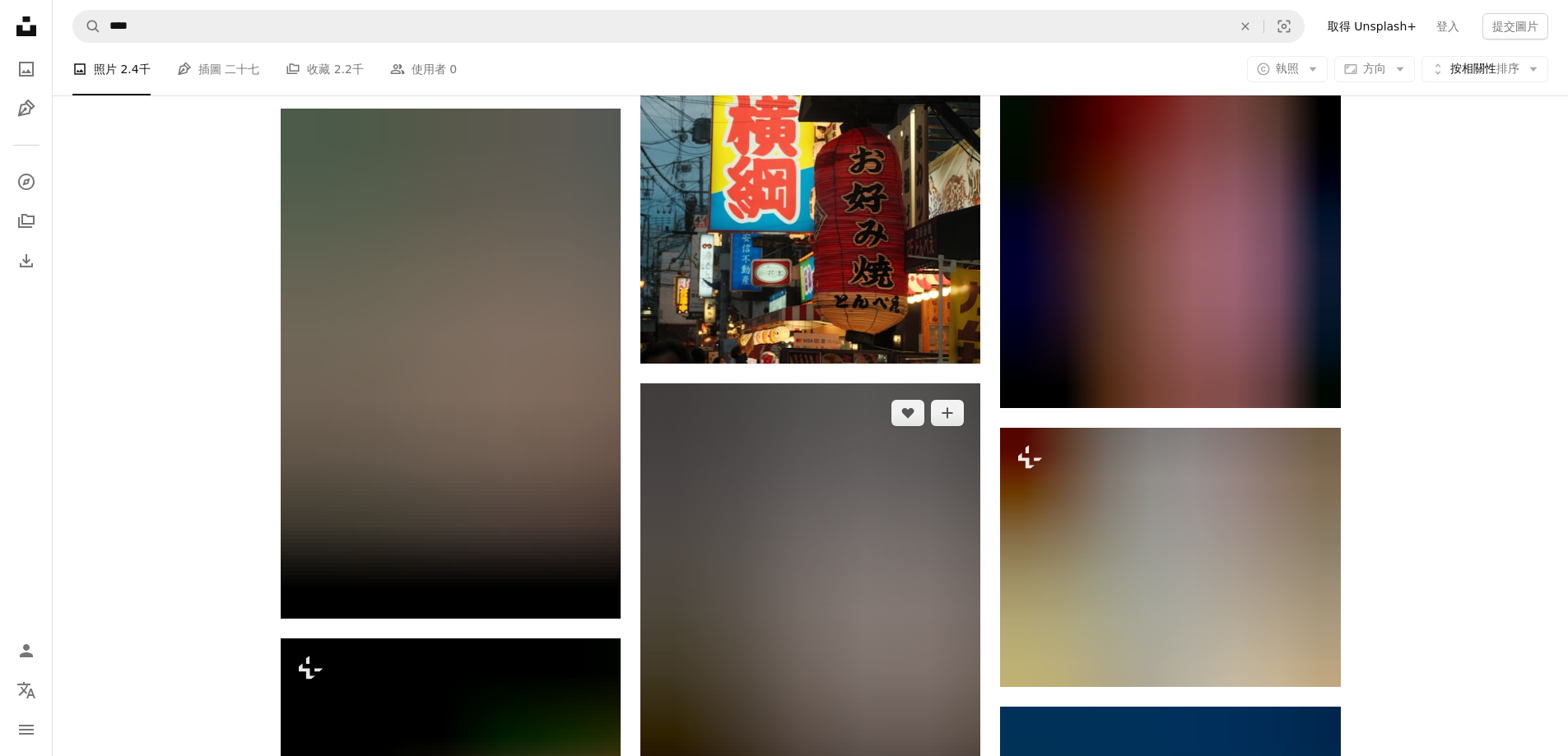
scroll to position [1399, 0]
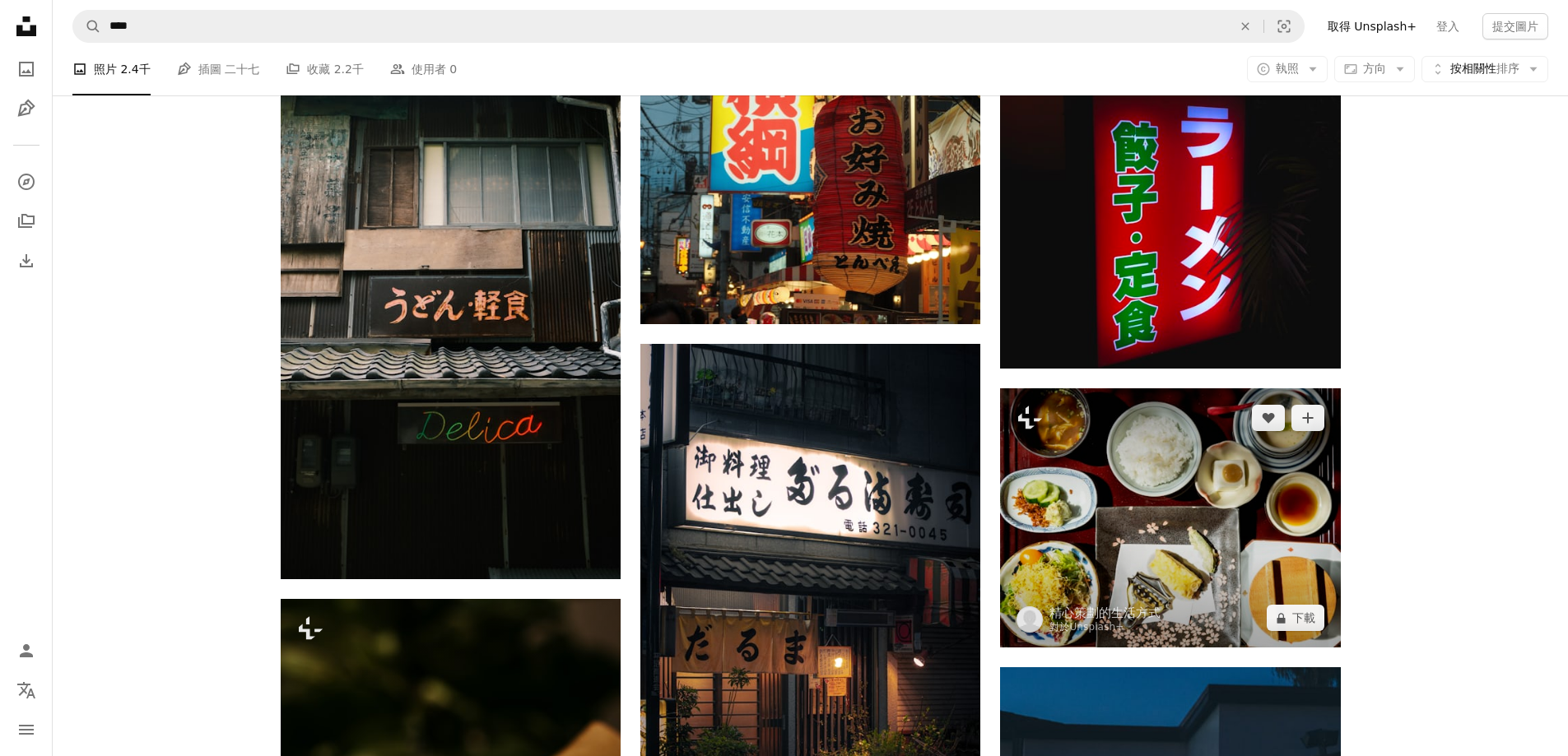
click at [1101, 462] on img at bounding box center [1170, 519] width 340 height 260
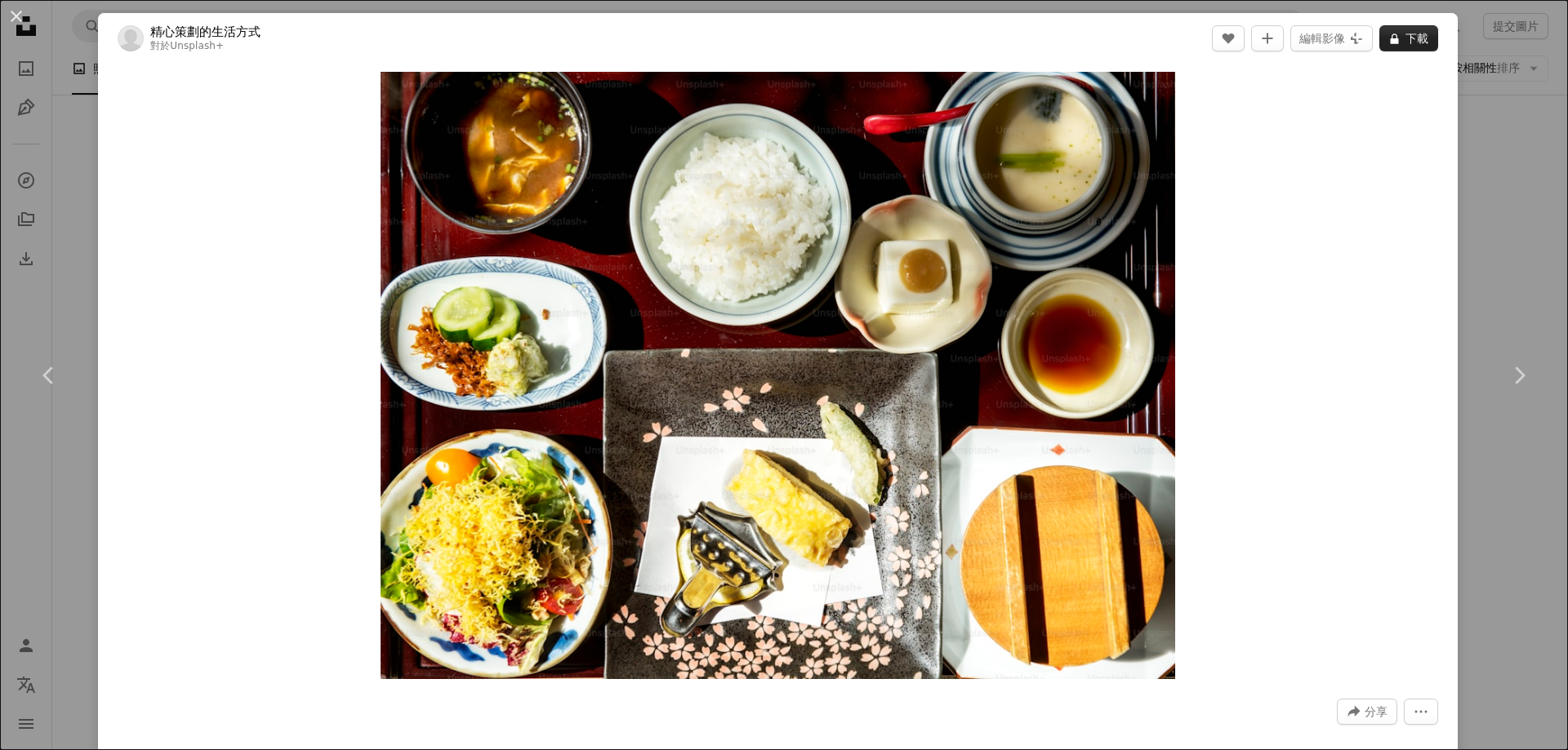
click at [1417, 43] on button "A lock 下載" at bounding box center [1408, 38] width 59 height 26
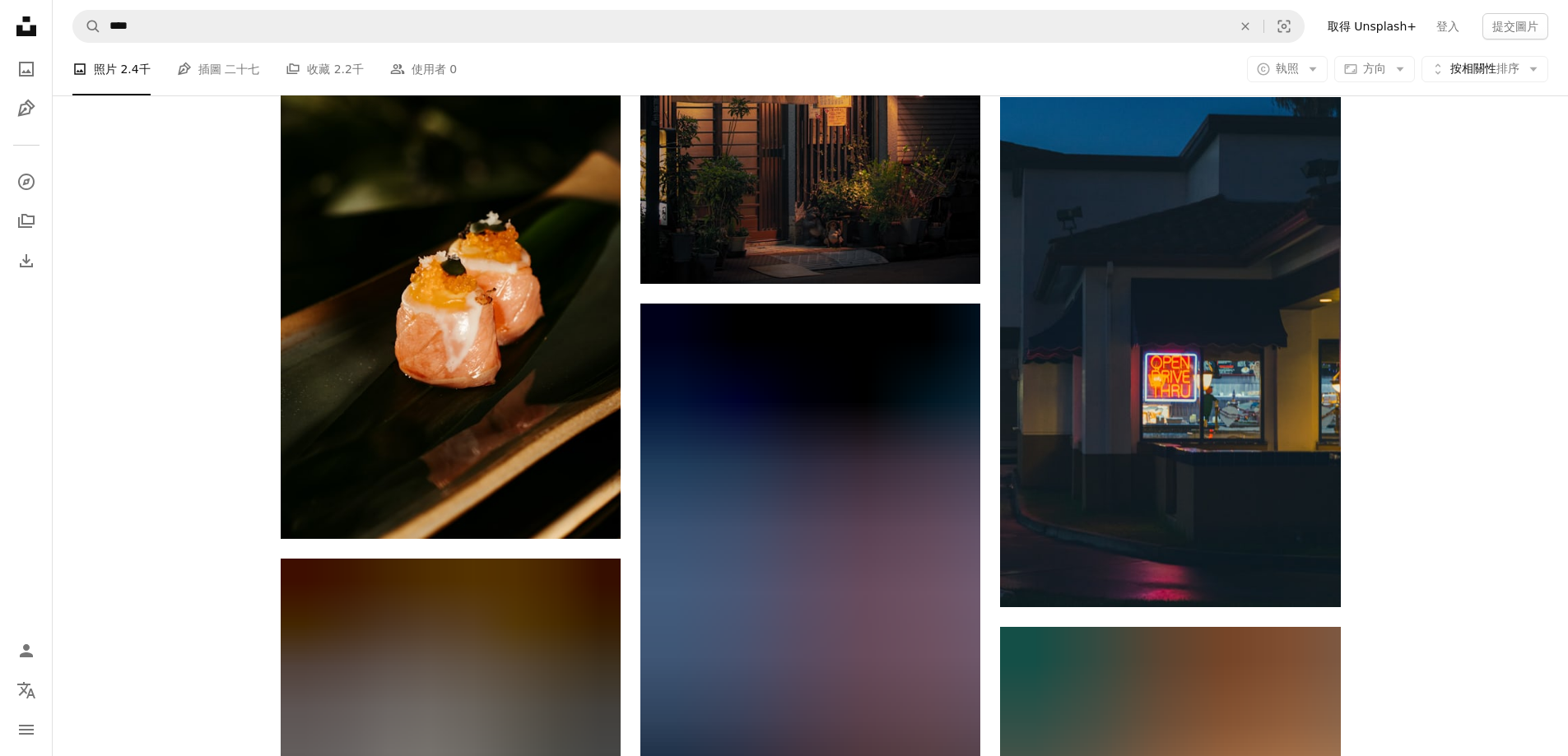
scroll to position [1975, 0]
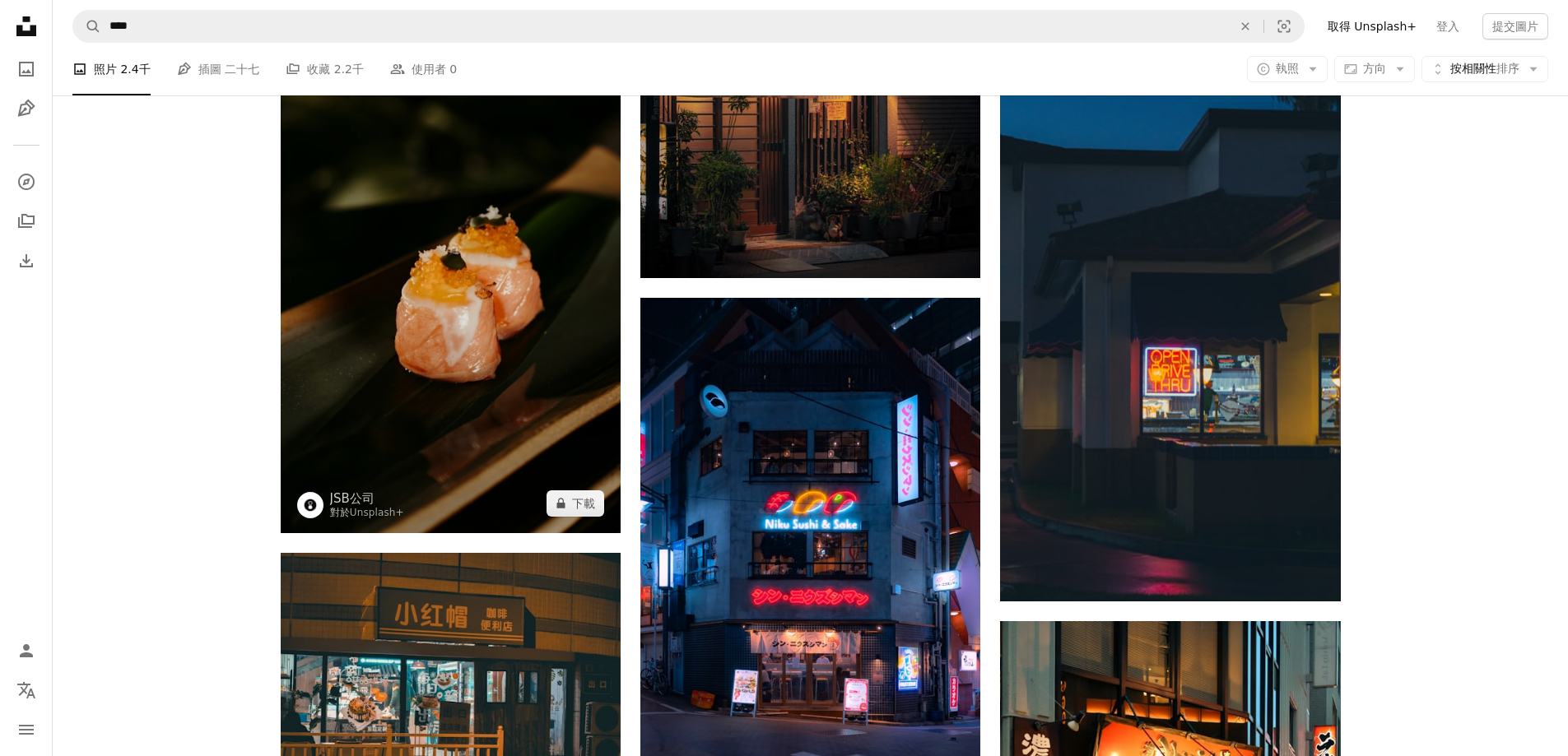
click at [501, 292] on img at bounding box center [450, 277] width 340 height 510
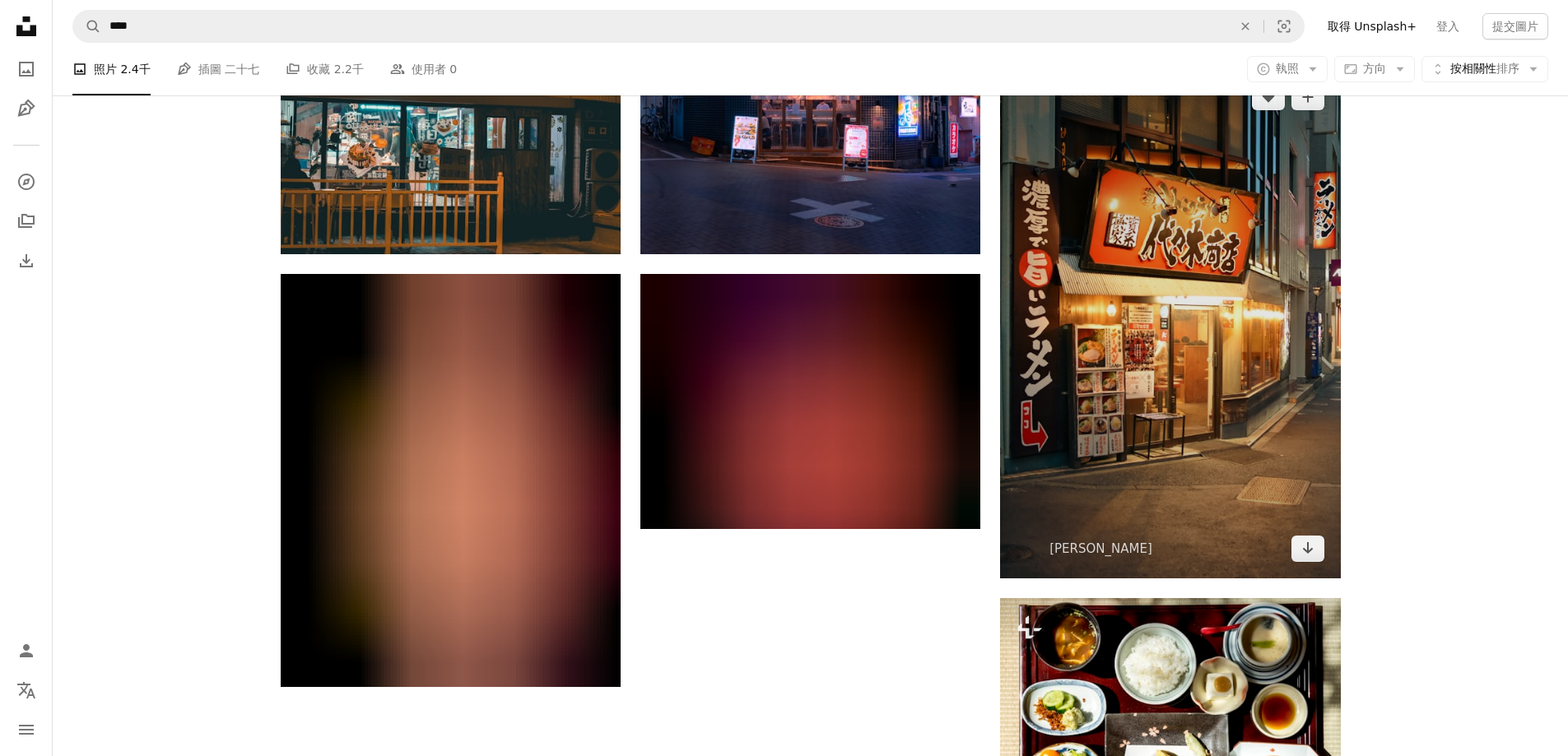
scroll to position [2551, 0]
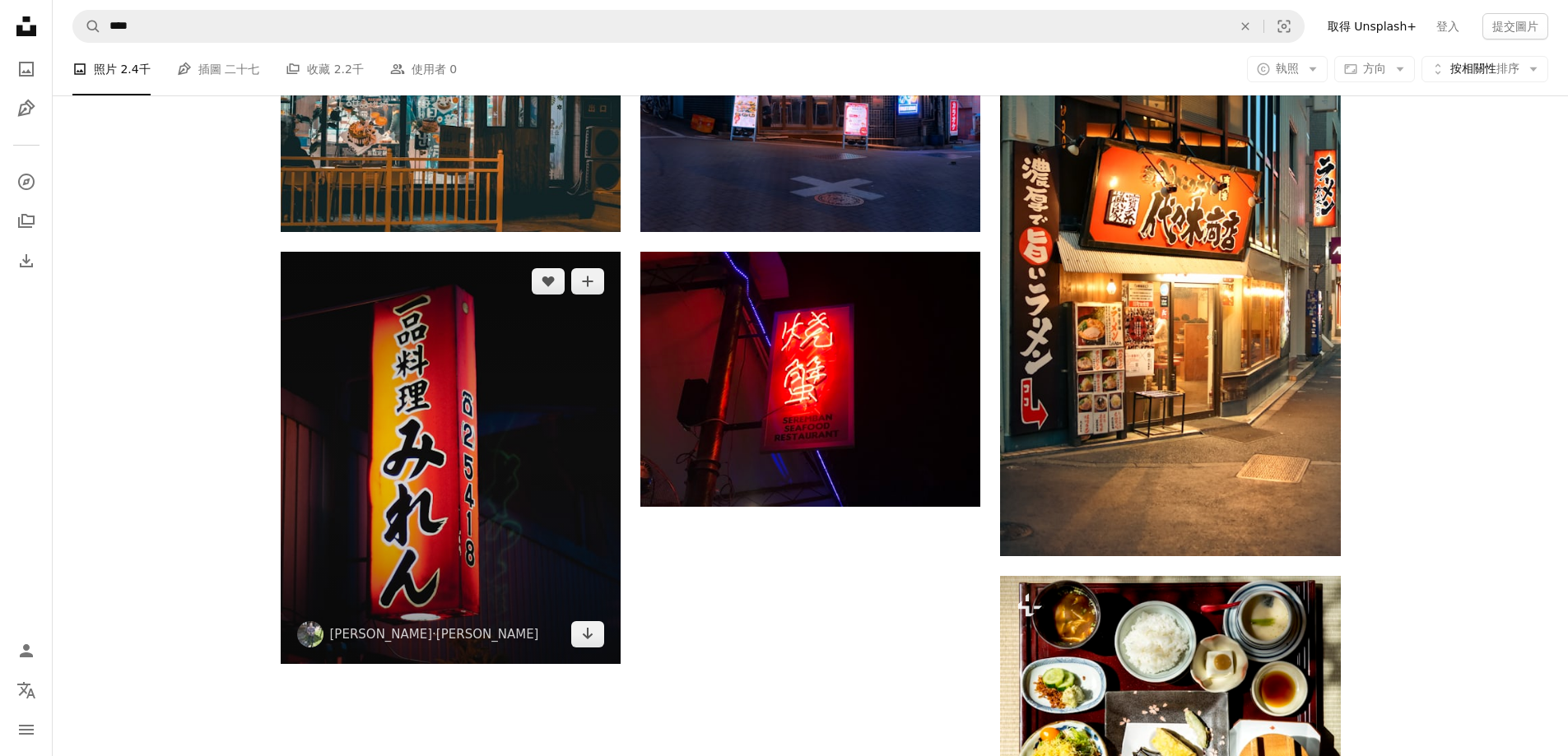
click at [486, 590] on img at bounding box center [450, 459] width 340 height 413
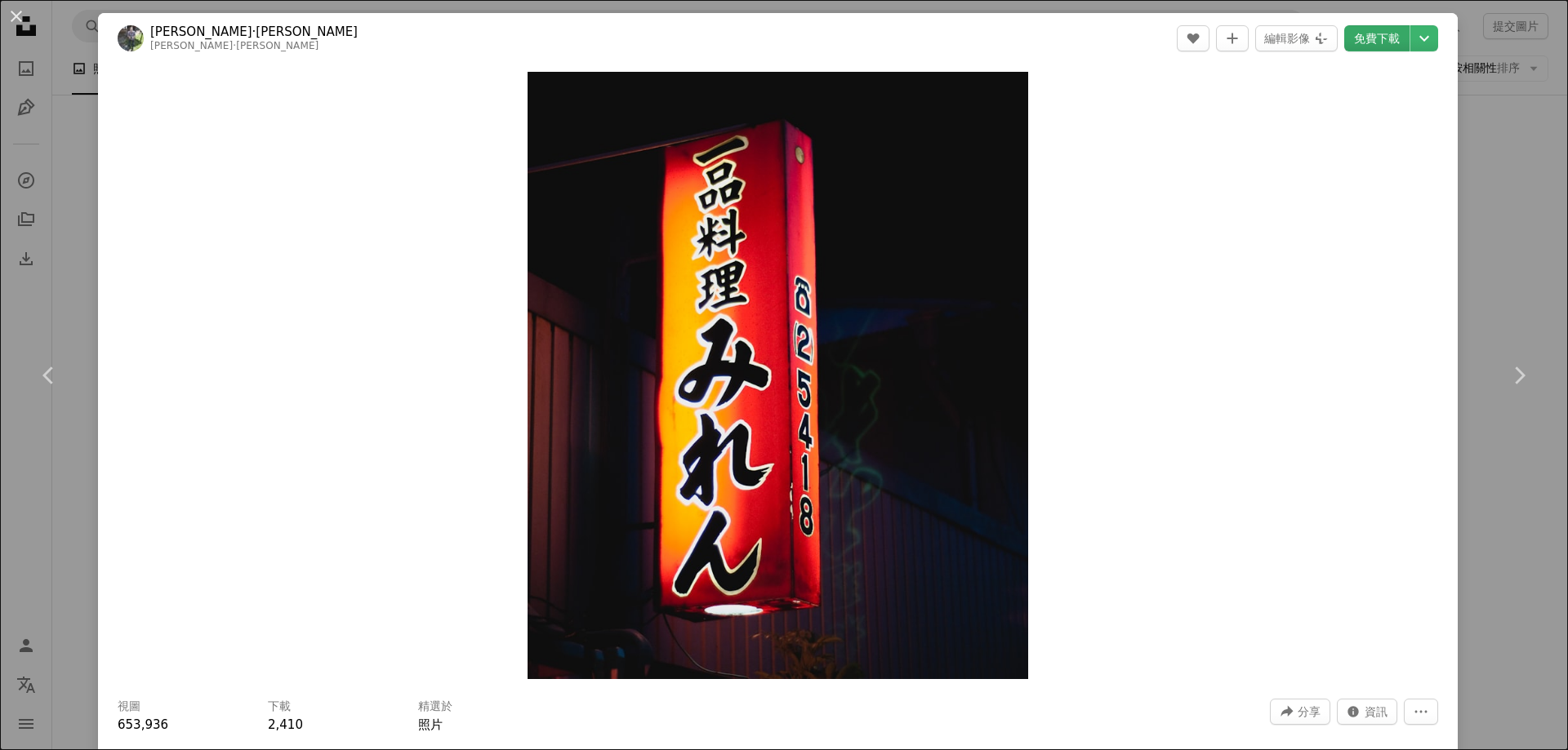
click at [1364, 34] on font "免費下載" at bounding box center [1377, 38] width 46 height 13
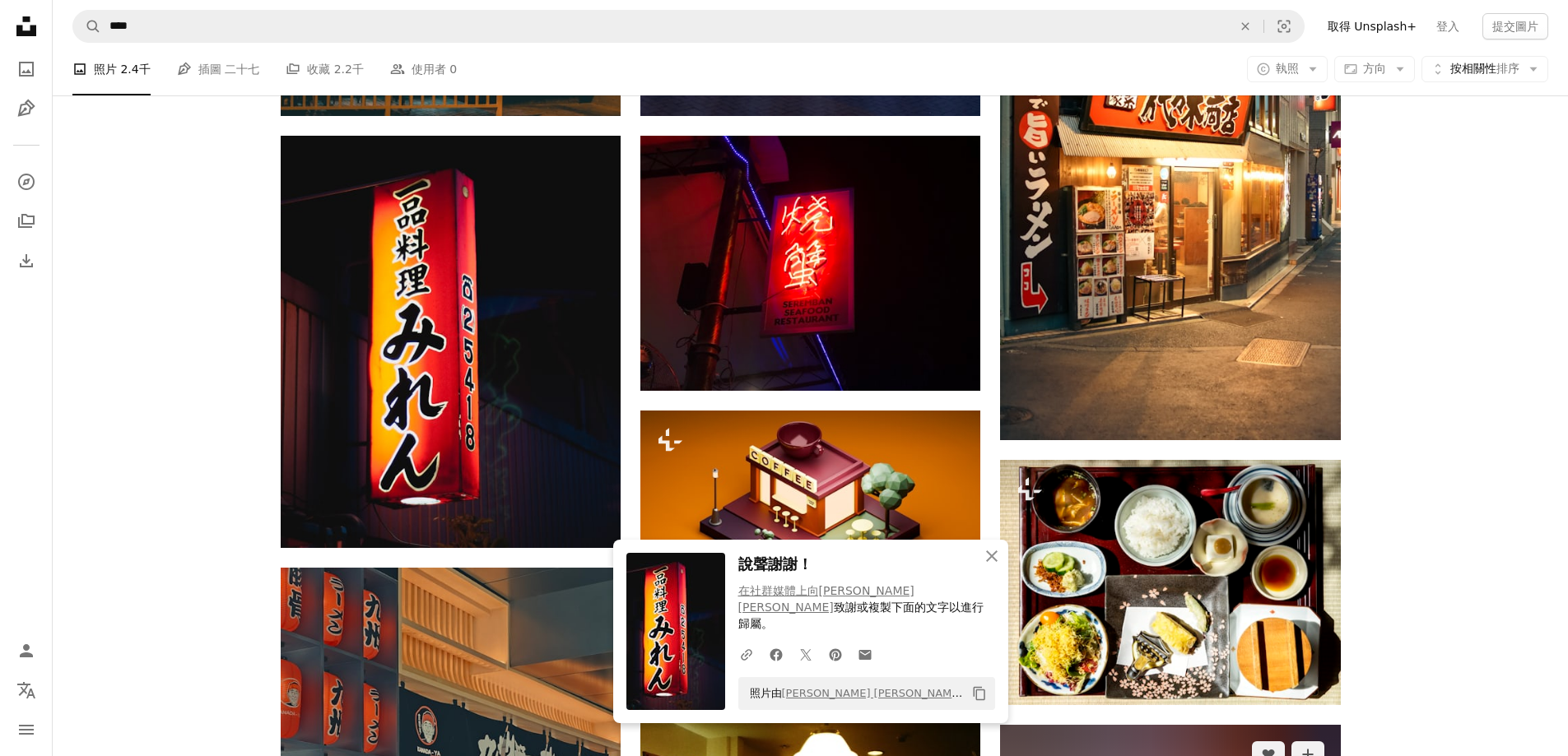
scroll to position [2880, 0]
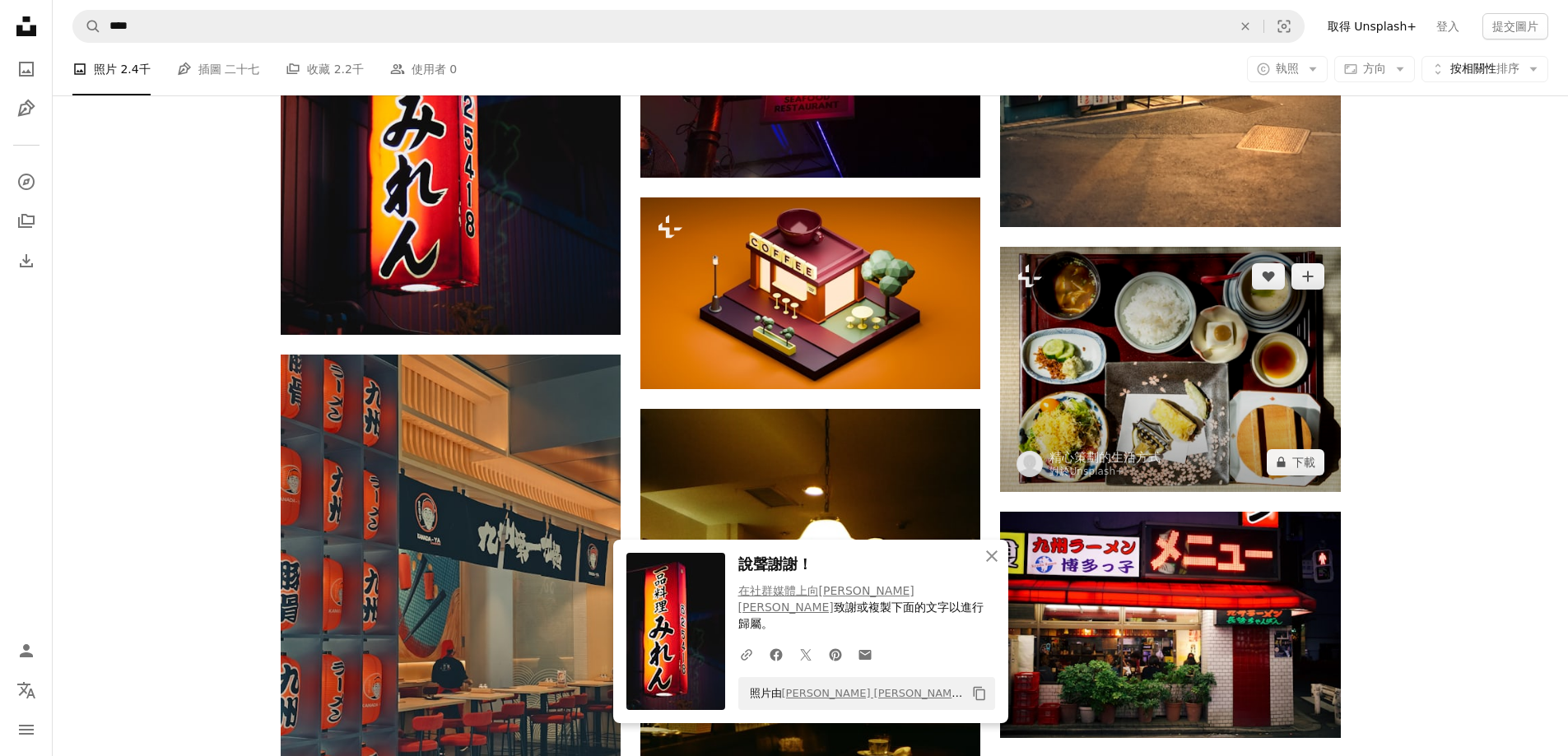
click at [1165, 341] on img at bounding box center [1170, 369] width 340 height 246
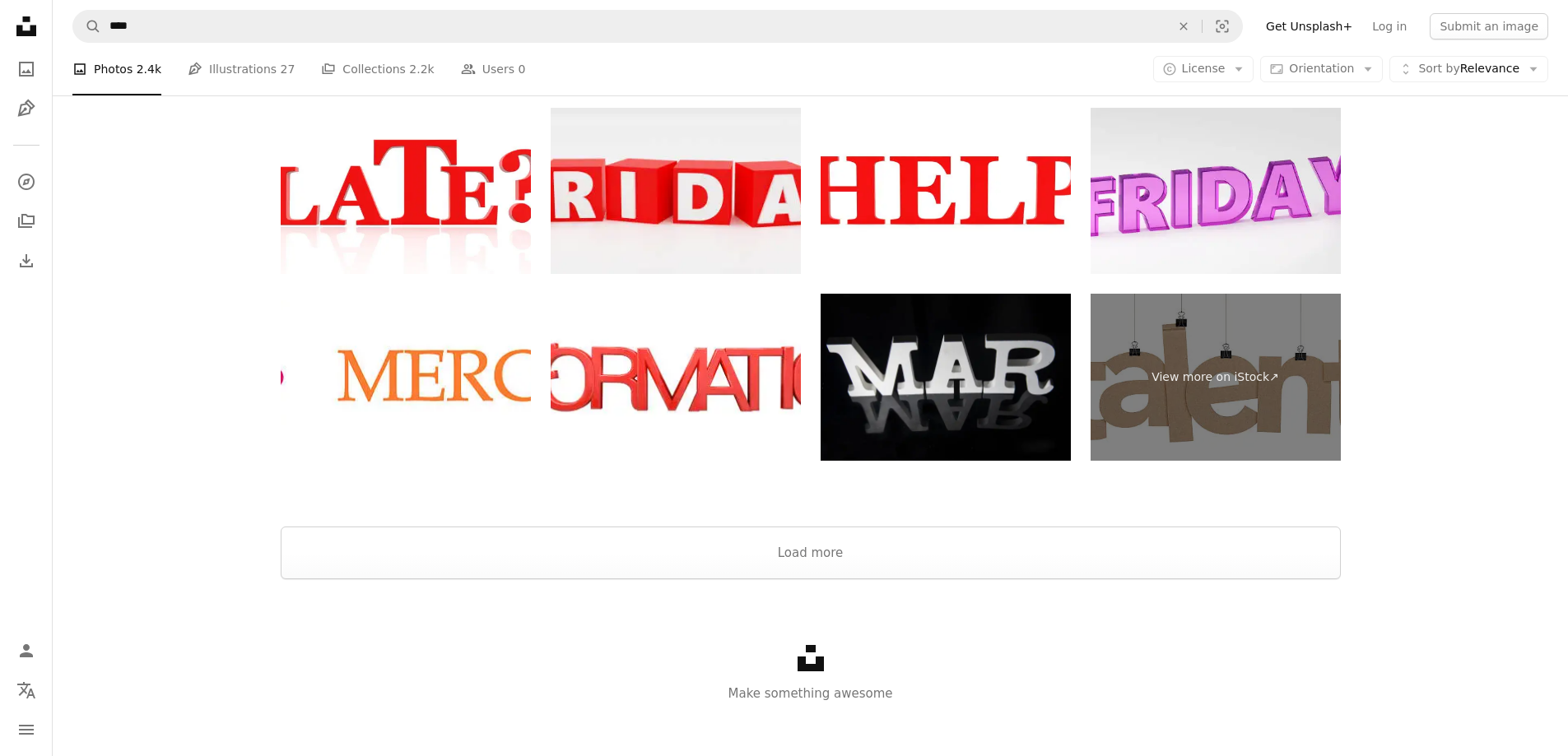
scroll to position [6758, 0]
